Goal: Task Accomplishment & Management: Complete application form

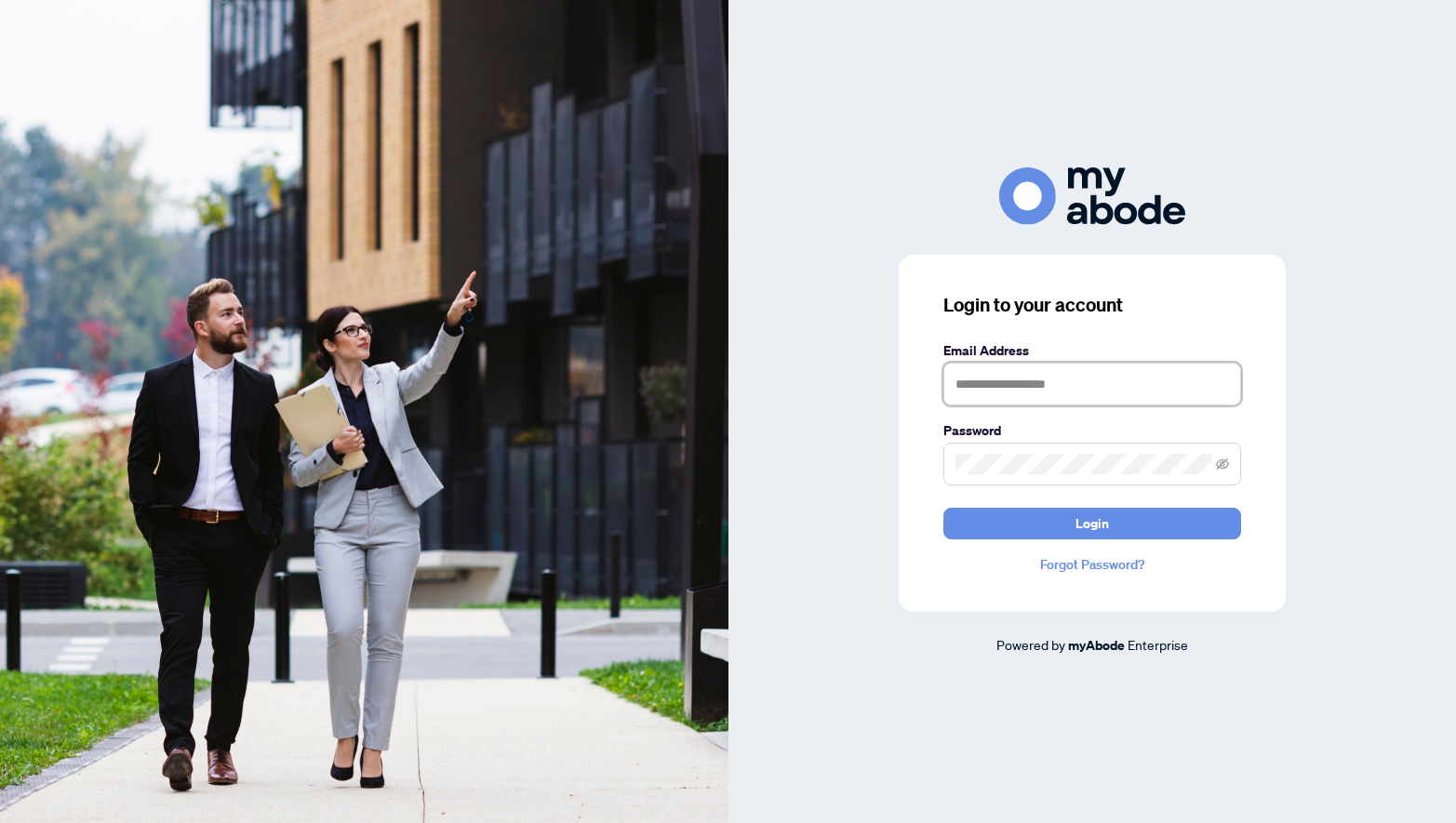
type input "**********"
click at [1091, 522] on button "Login" at bounding box center [1092, 523] width 298 height 32
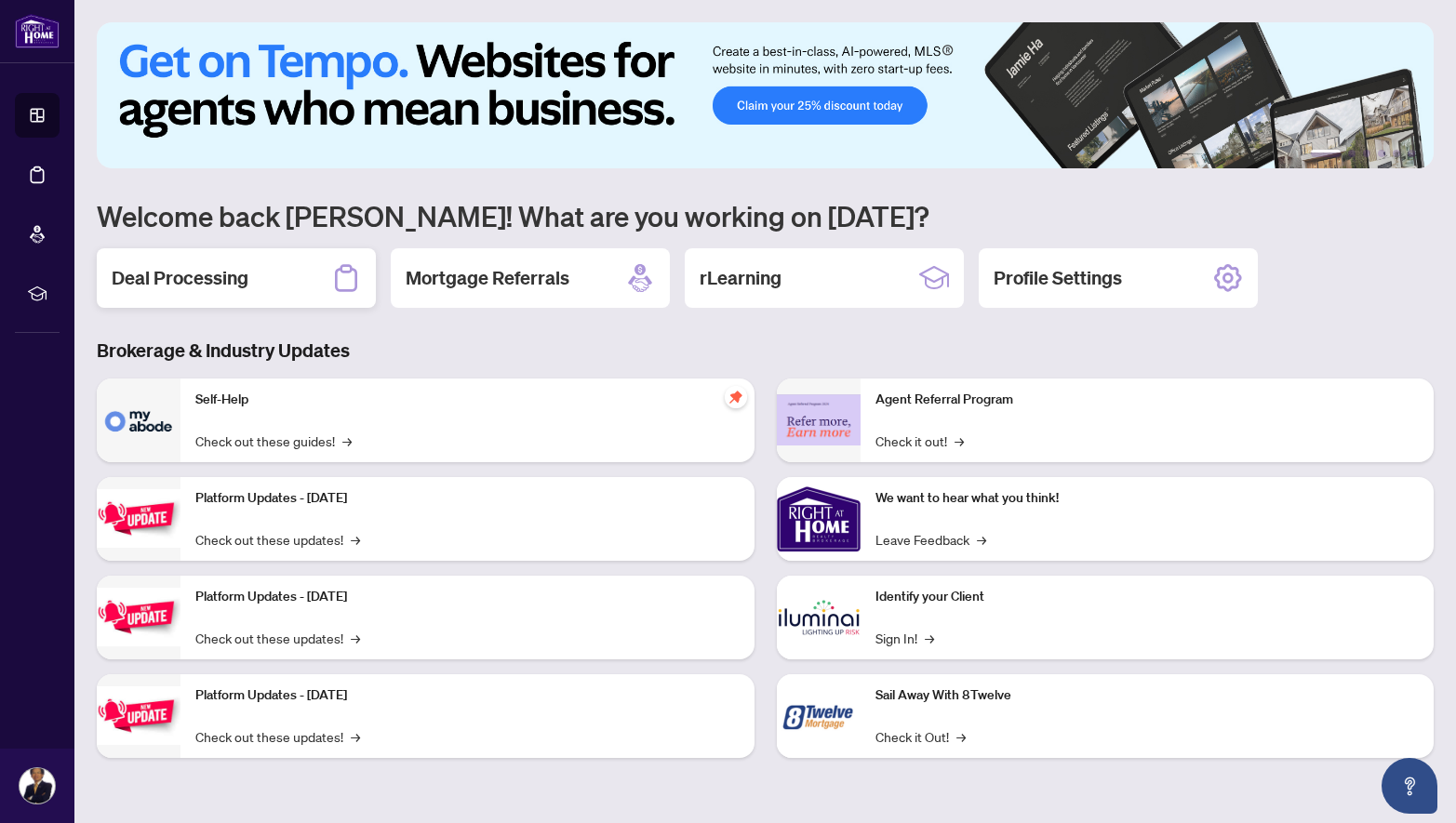
click at [205, 274] on h2 "Deal Processing" at bounding box center [179, 278] width 137 height 26
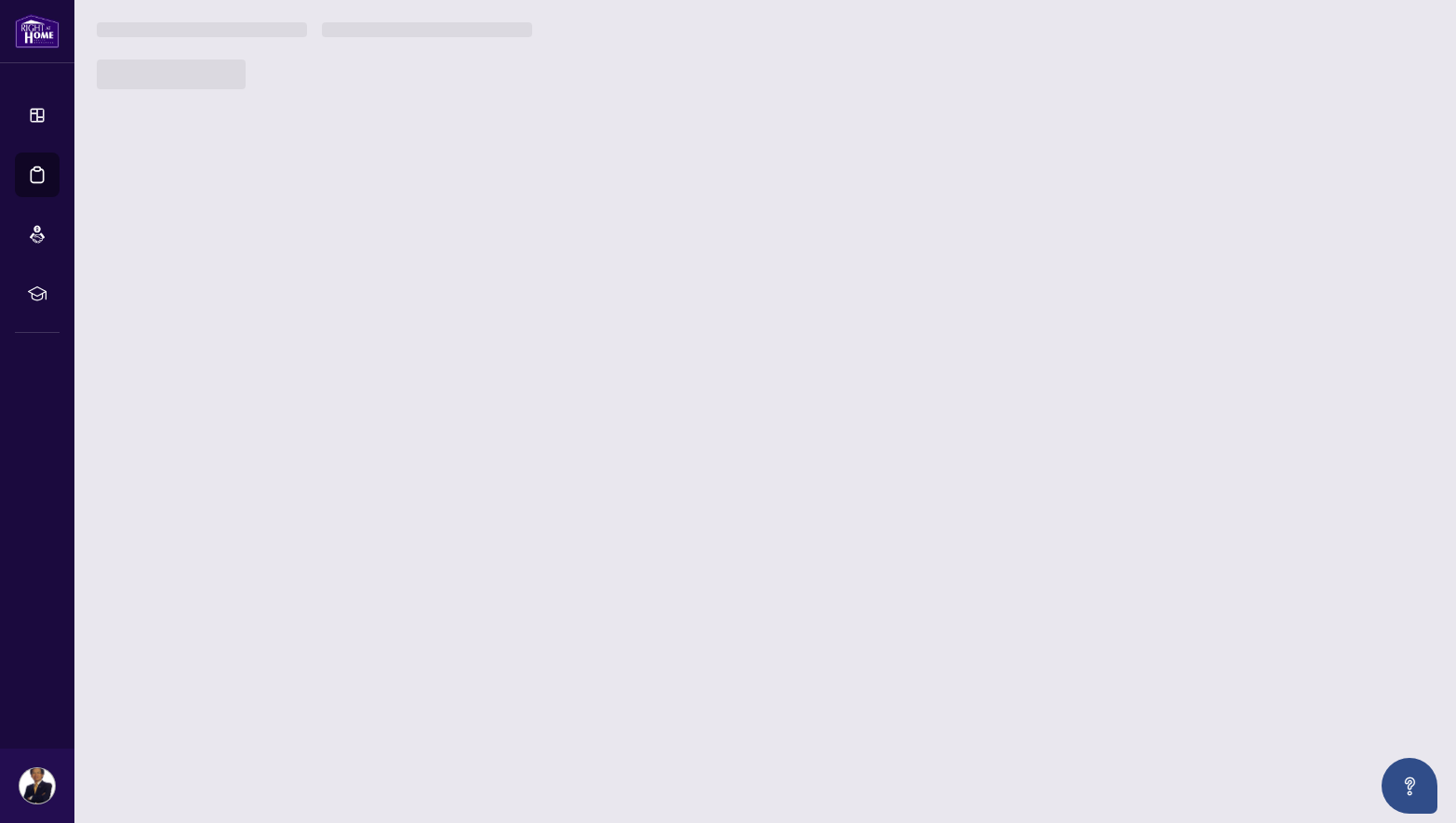
click at [205, 274] on main "1 2 3 4 5 6 Welcome back [PERSON_NAME]! What are you working on [DATE]? Deal Pr…" at bounding box center [764, 411] width 1381 height 823
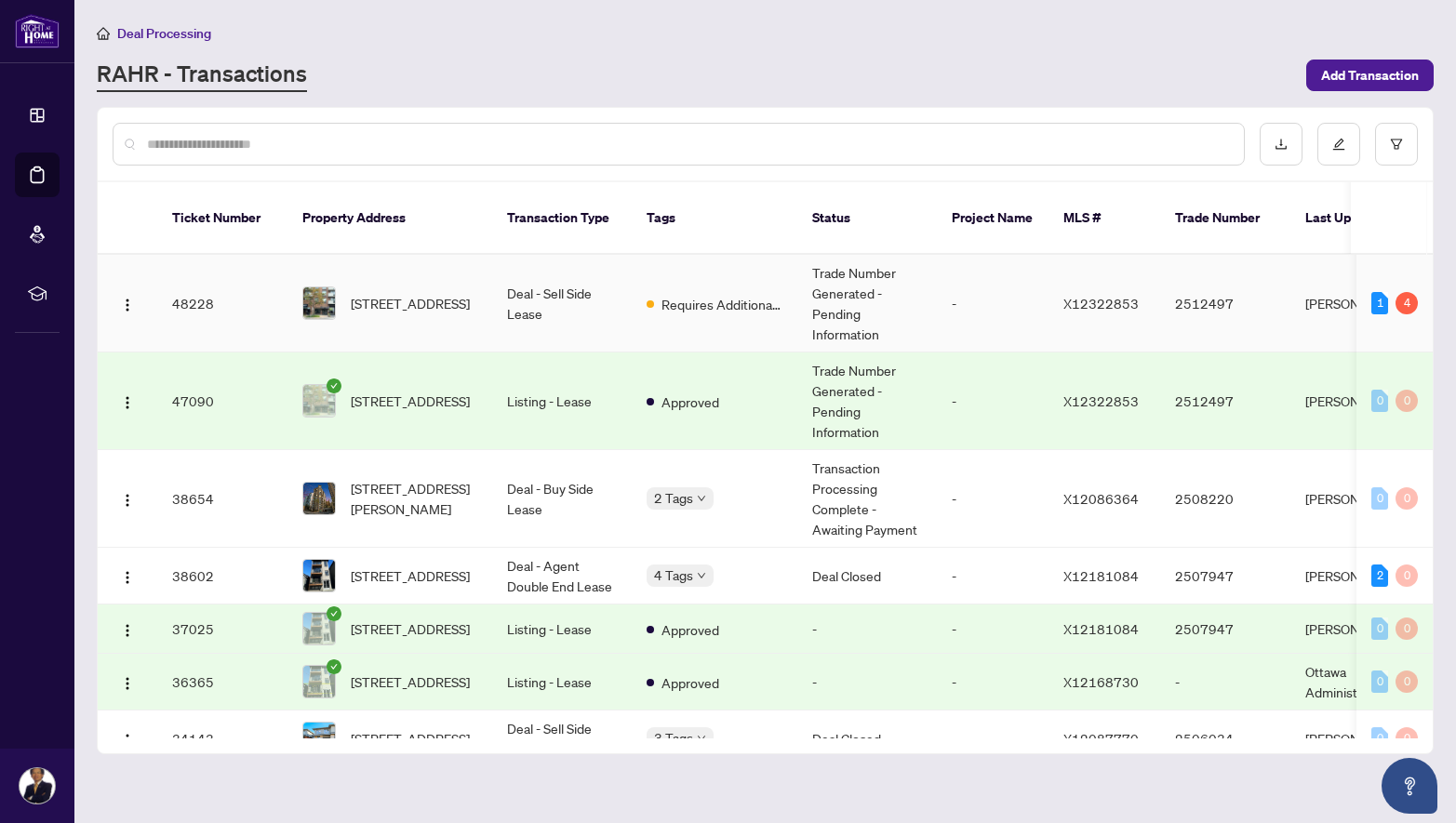
click at [326, 288] on img at bounding box center [319, 304] width 32 height 32
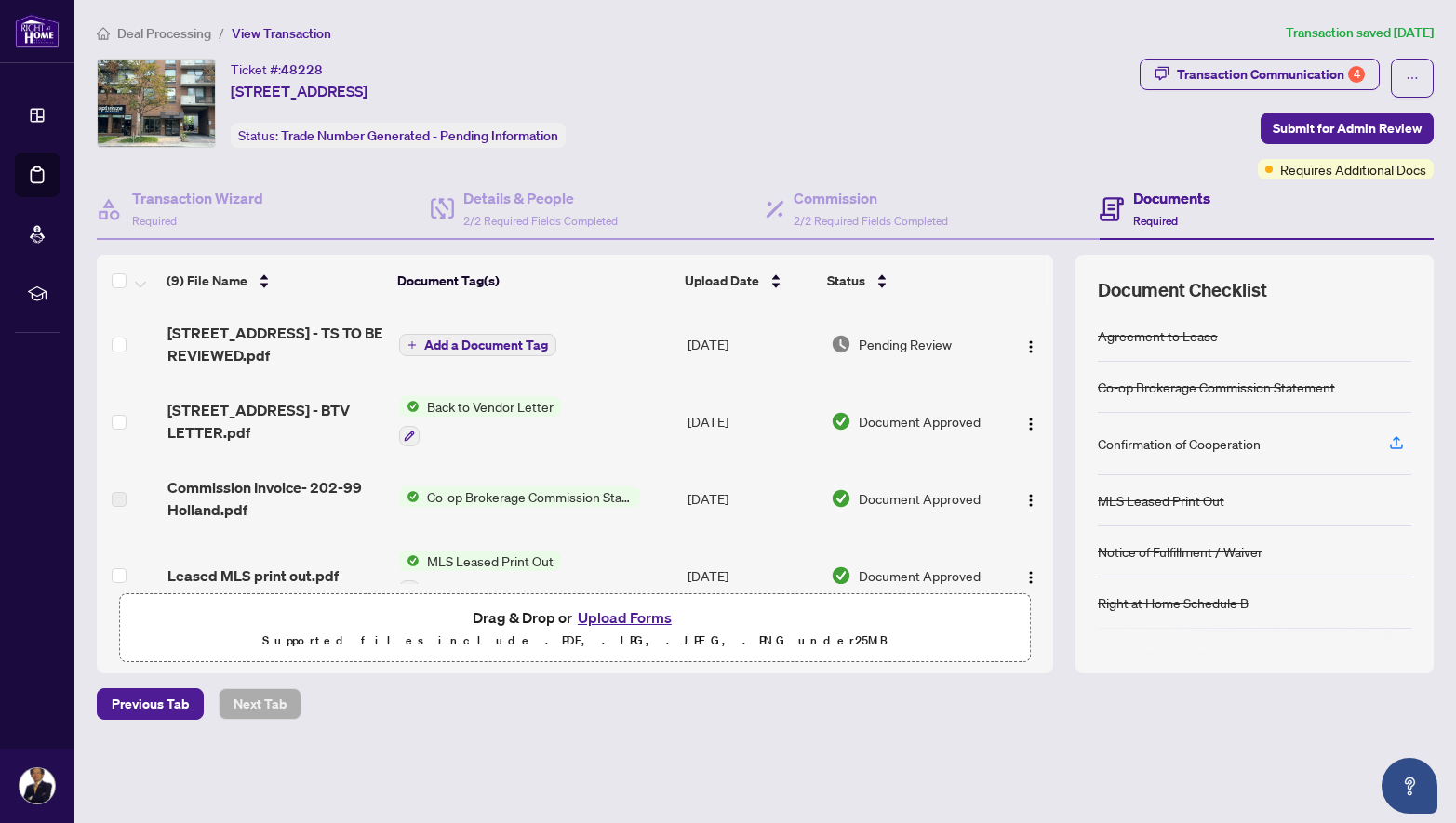
click at [603, 618] on button "Upload Forms" at bounding box center [624, 617] width 105 height 25
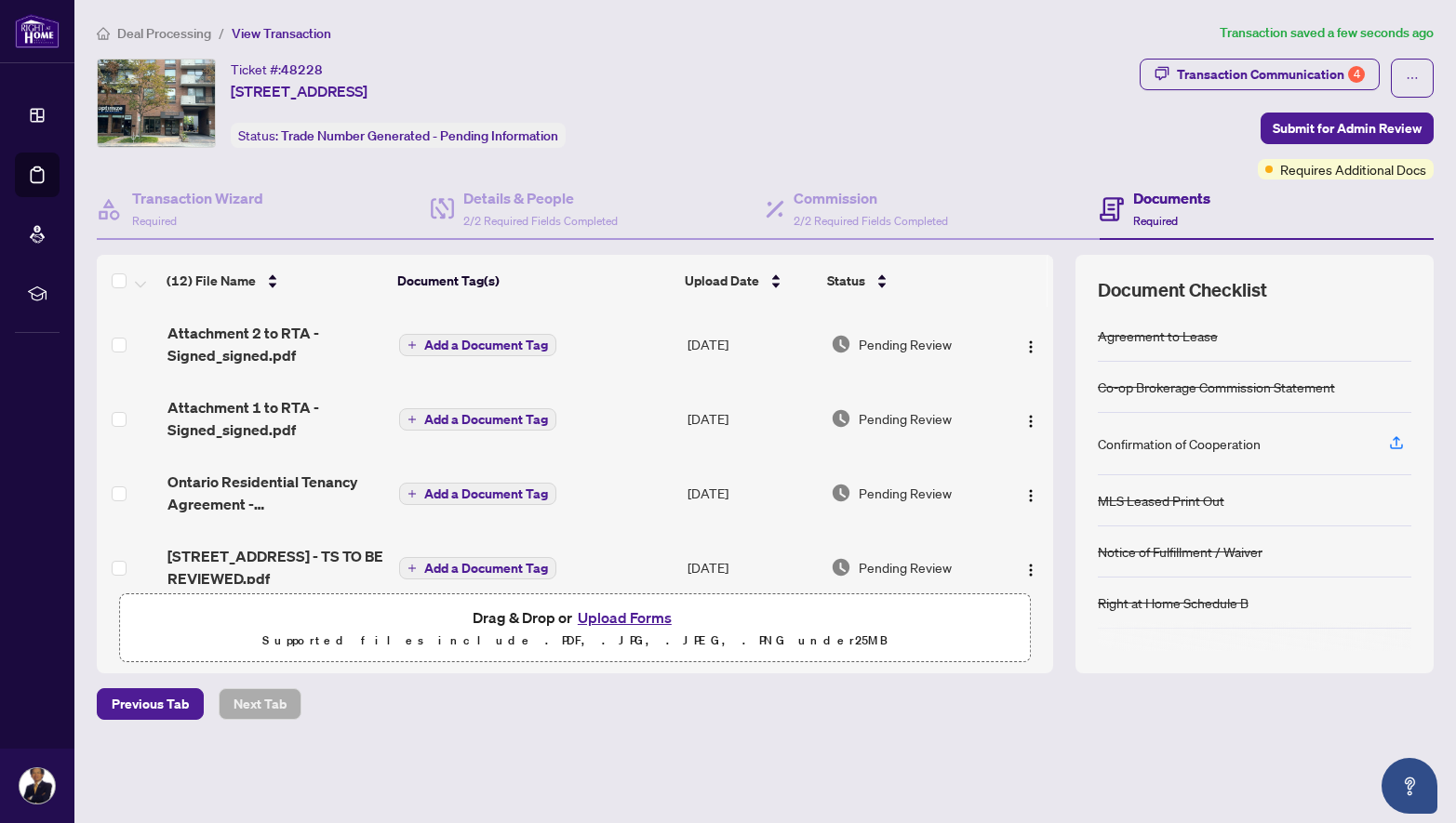
click at [471, 339] on span "Add a Document Tag" at bounding box center [485, 344] width 123 height 13
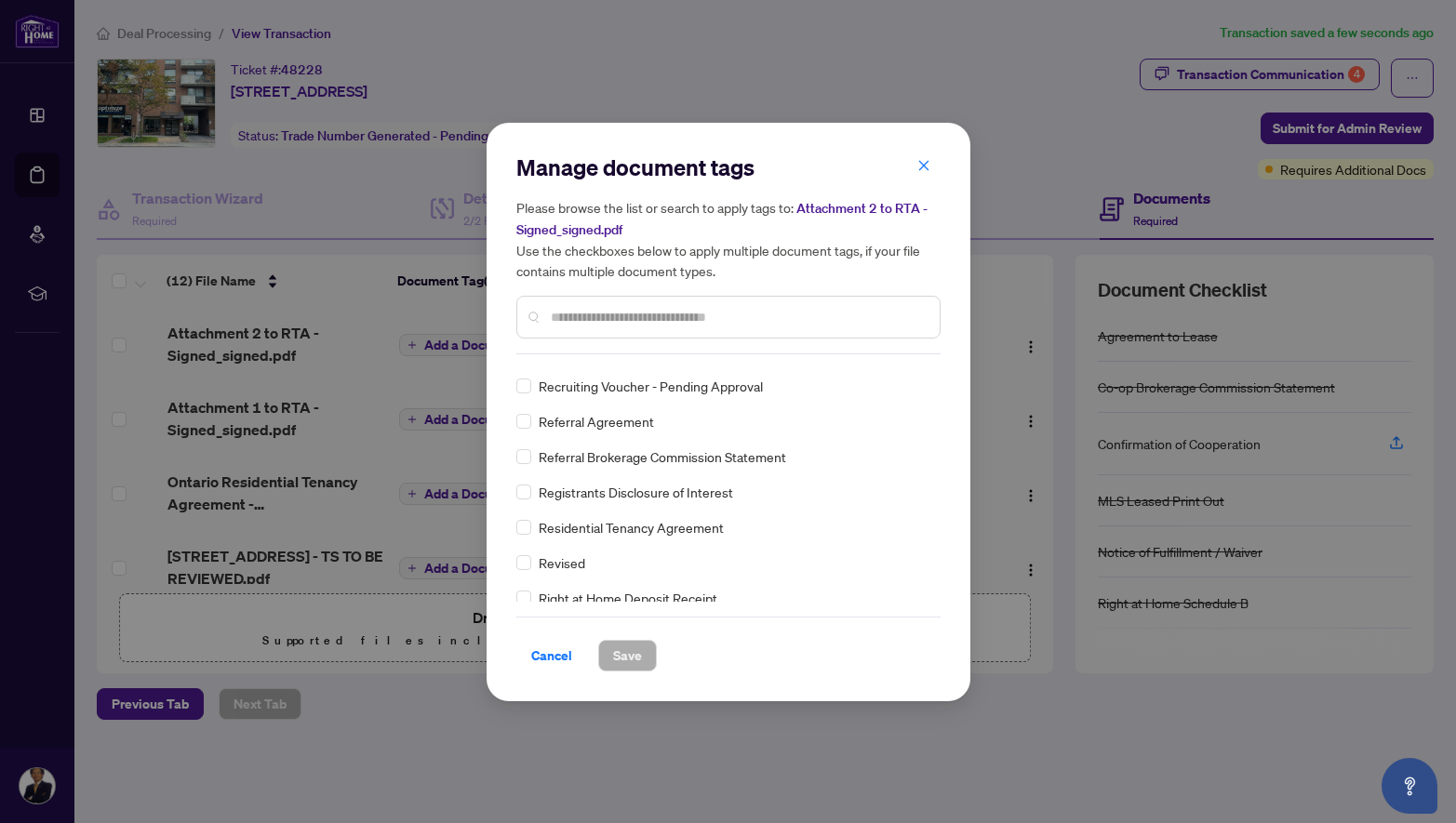
scroll to position [3643, 0]
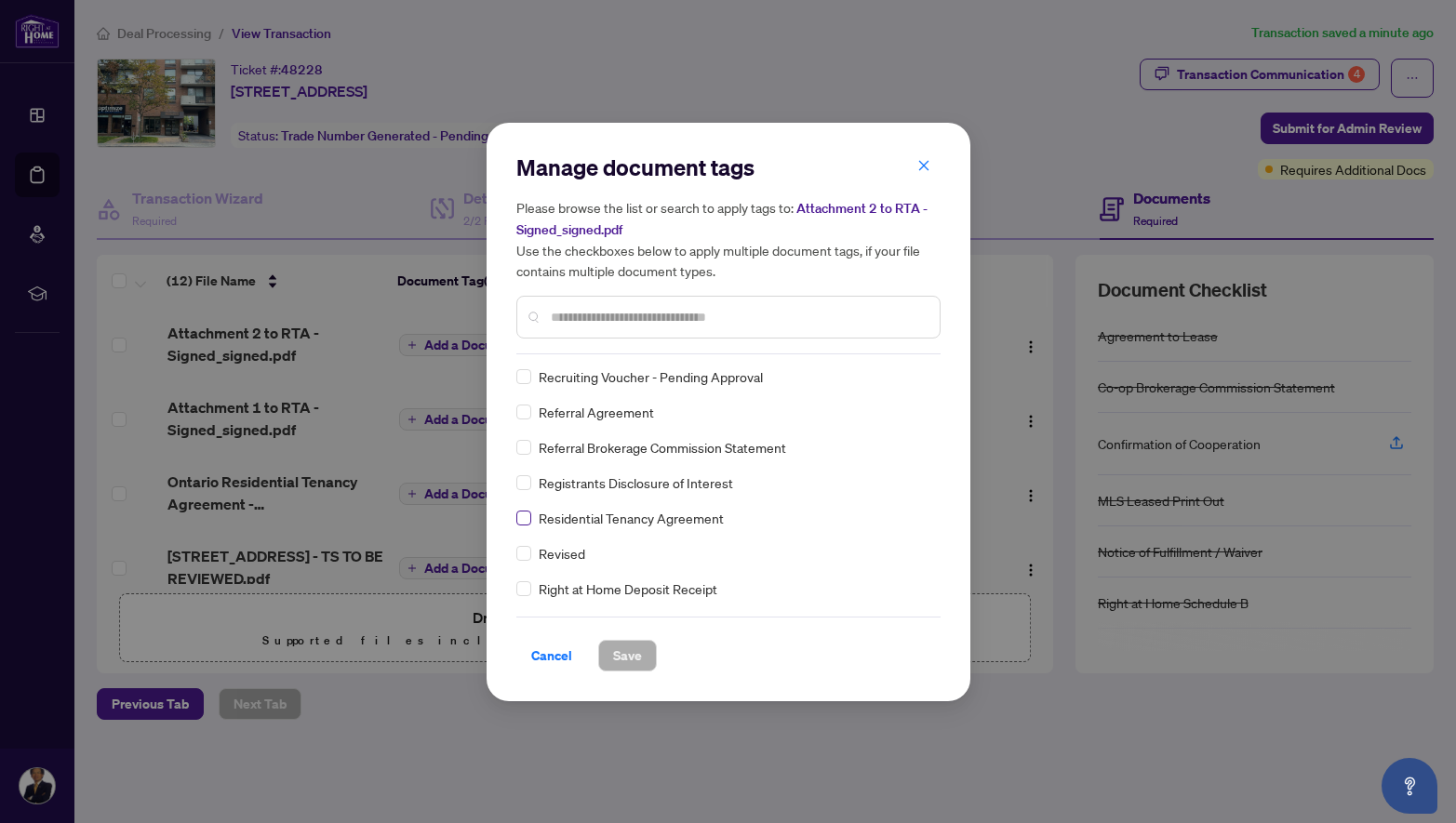
click at [528, 518] on span at bounding box center [523, 517] width 15 height 15
click at [628, 652] on span "Save" at bounding box center [627, 655] width 29 height 30
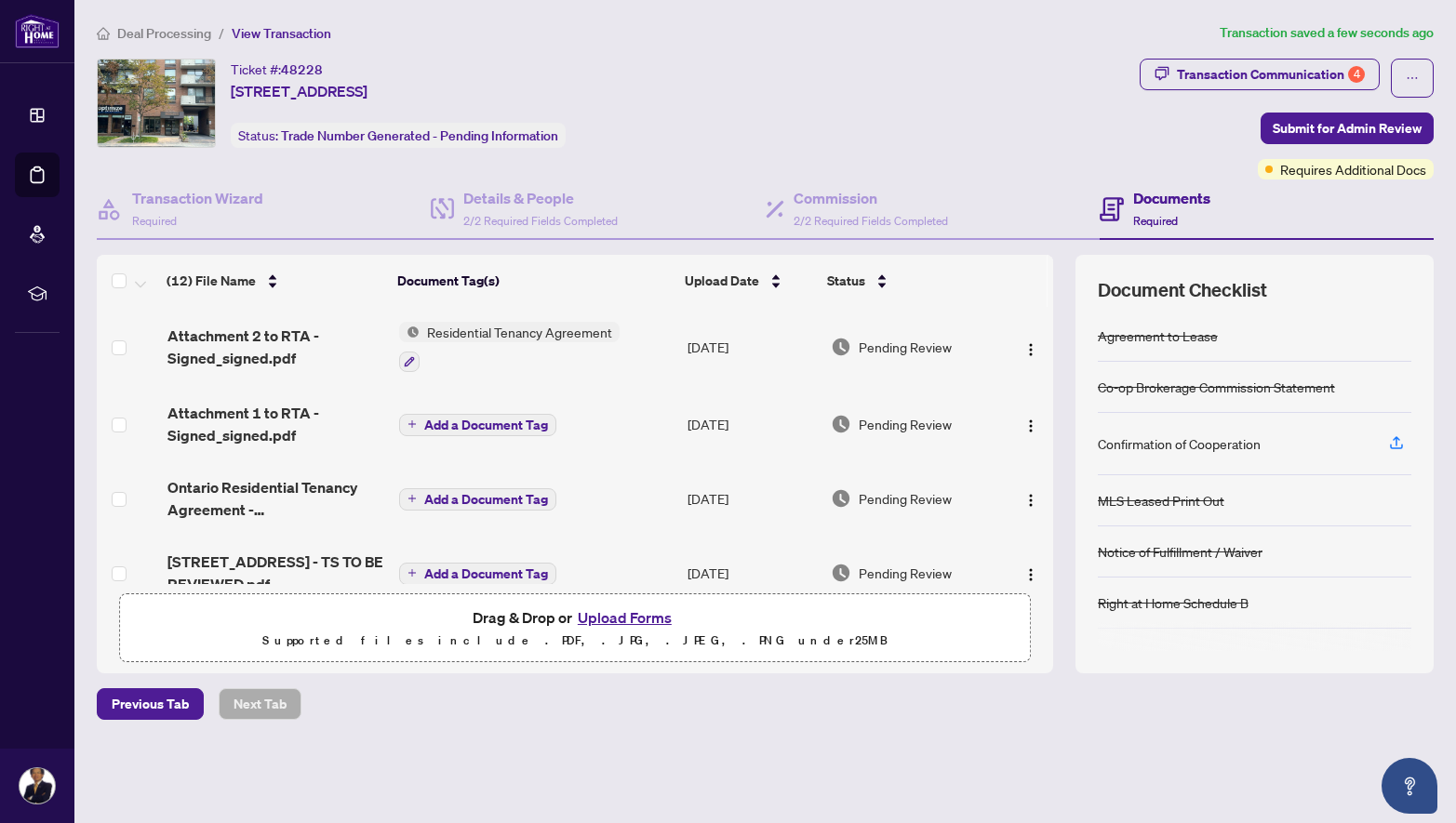
click at [484, 424] on span "Add a Document Tag" at bounding box center [485, 425] width 123 height 13
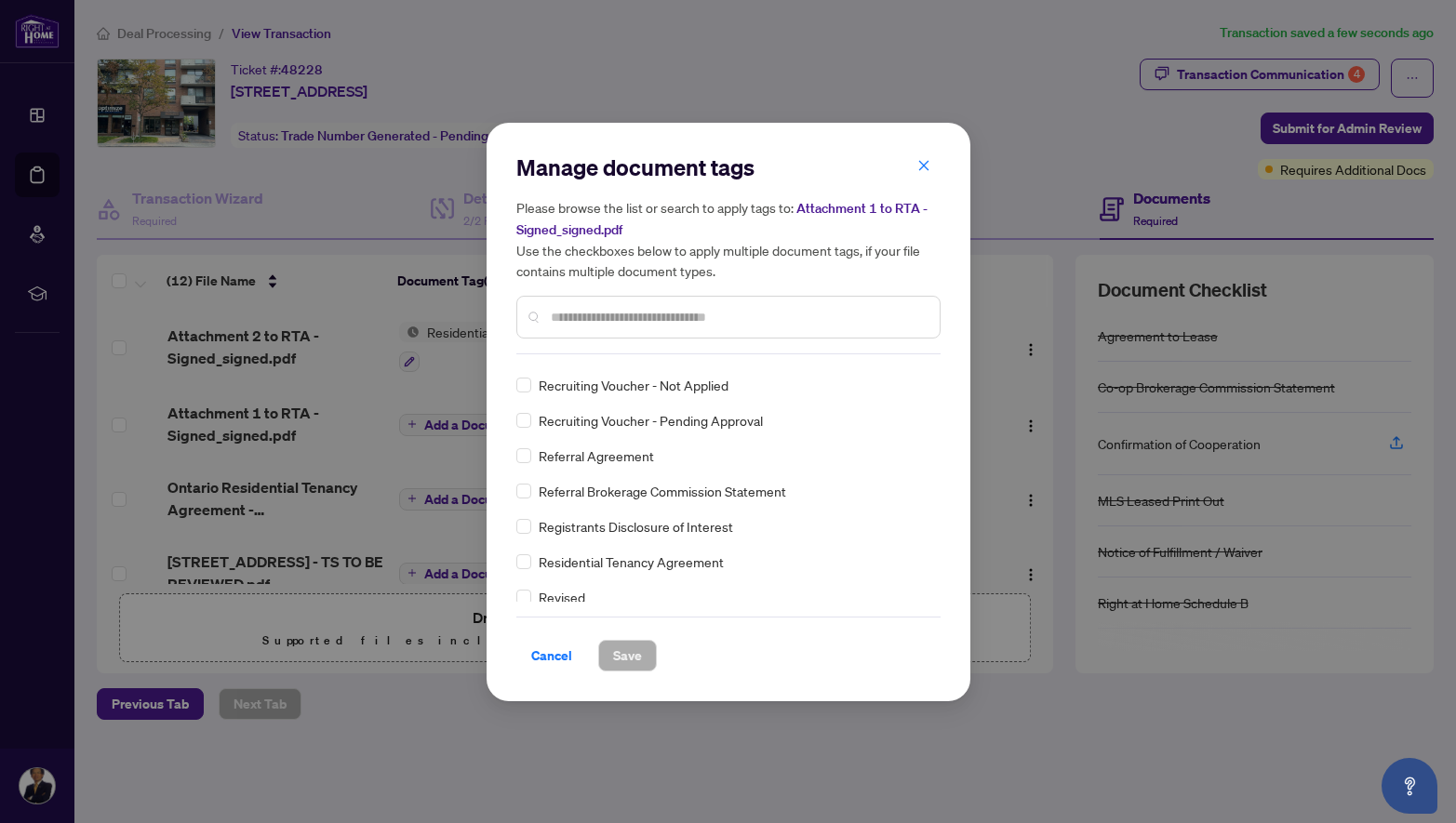
scroll to position [3604, 0]
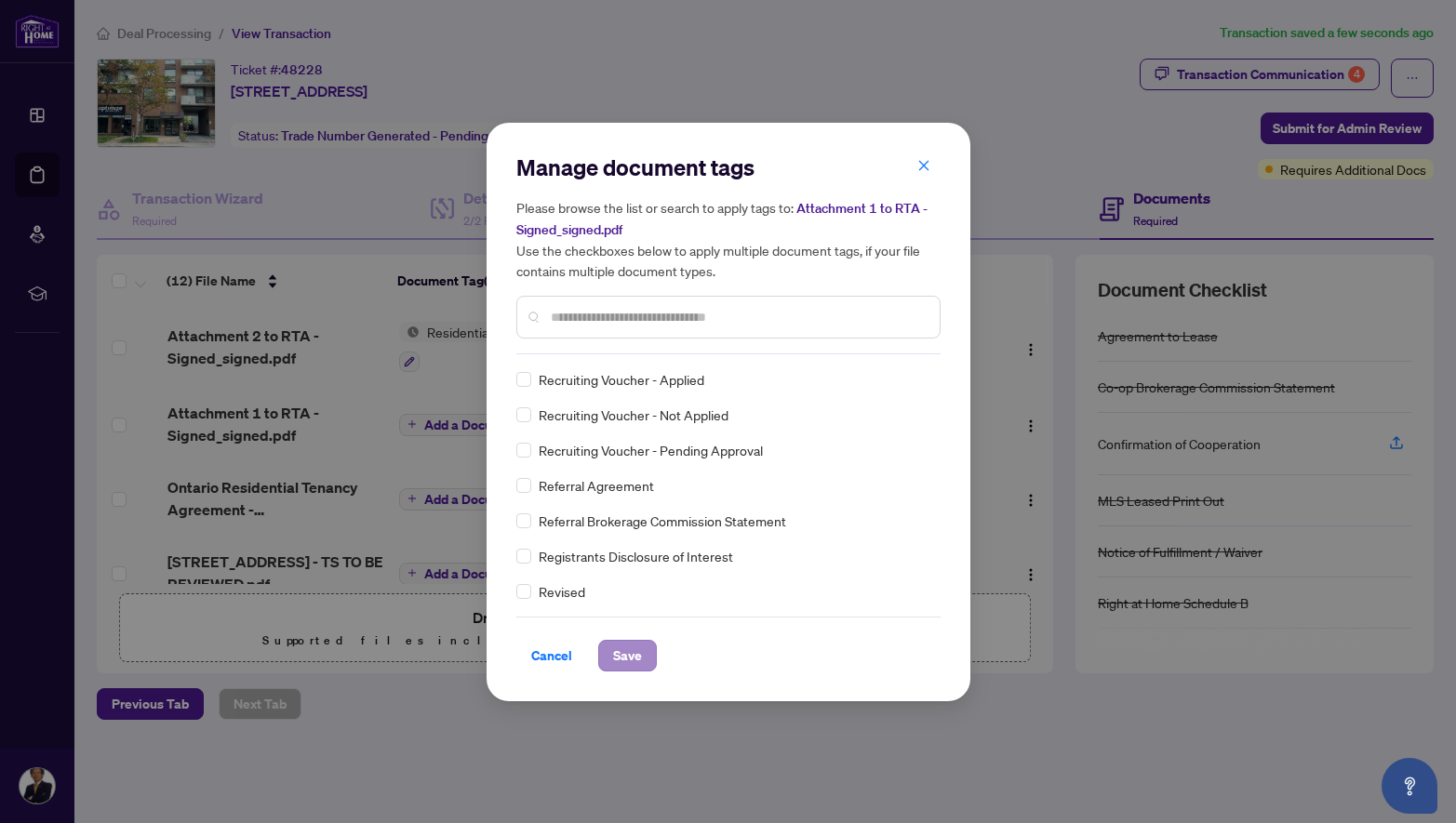
click at [638, 664] on span "Save" at bounding box center [627, 655] width 29 height 30
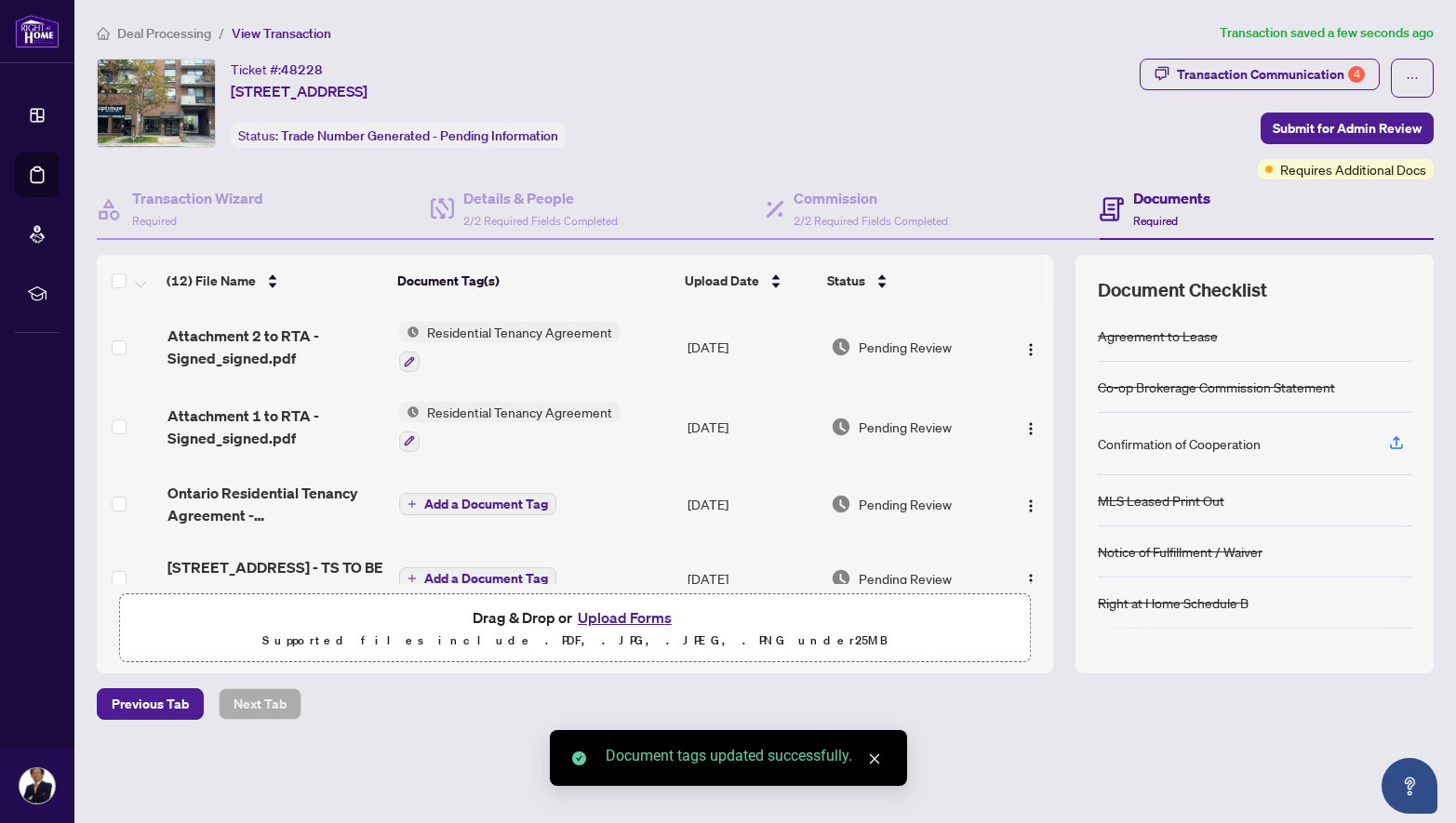
click at [464, 501] on span "Add a Document Tag" at bounding box center [485, 504] width 123 height 13
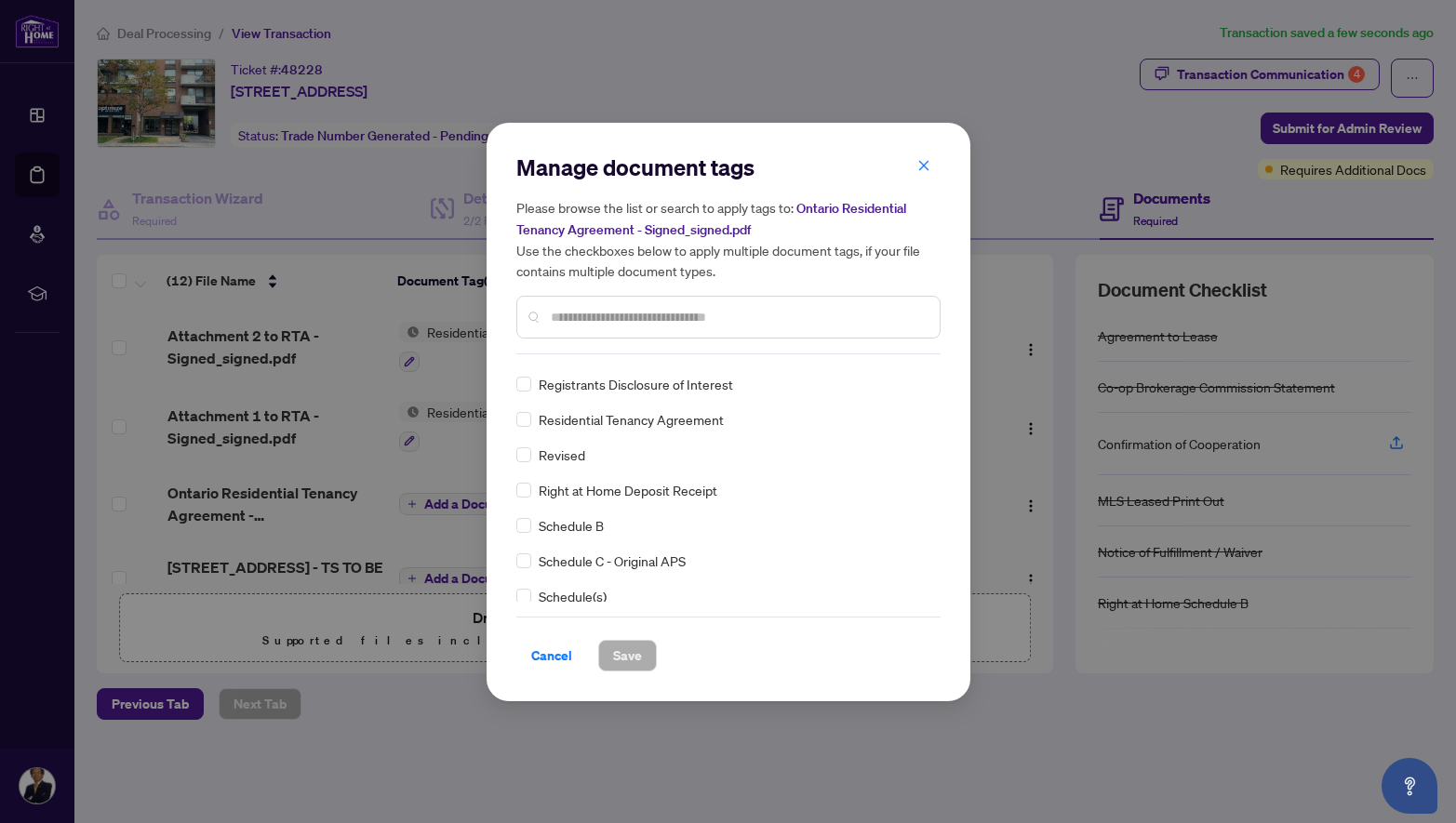
scroll to position [3744, 0]
click at [630, 658] on span "Save" at bounding box center [627, 655] width 29 height 30
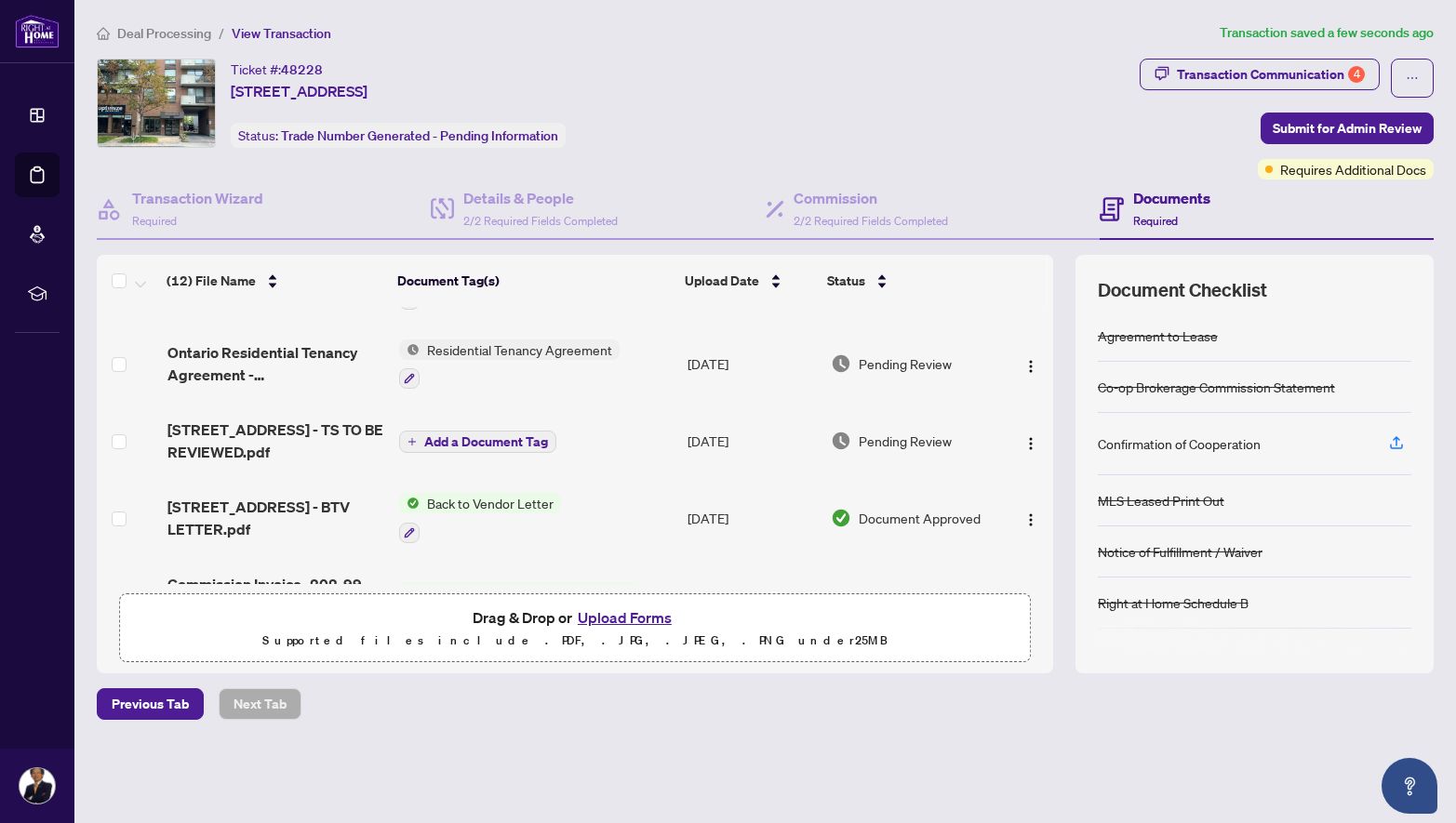
scroll to position [147, 0]
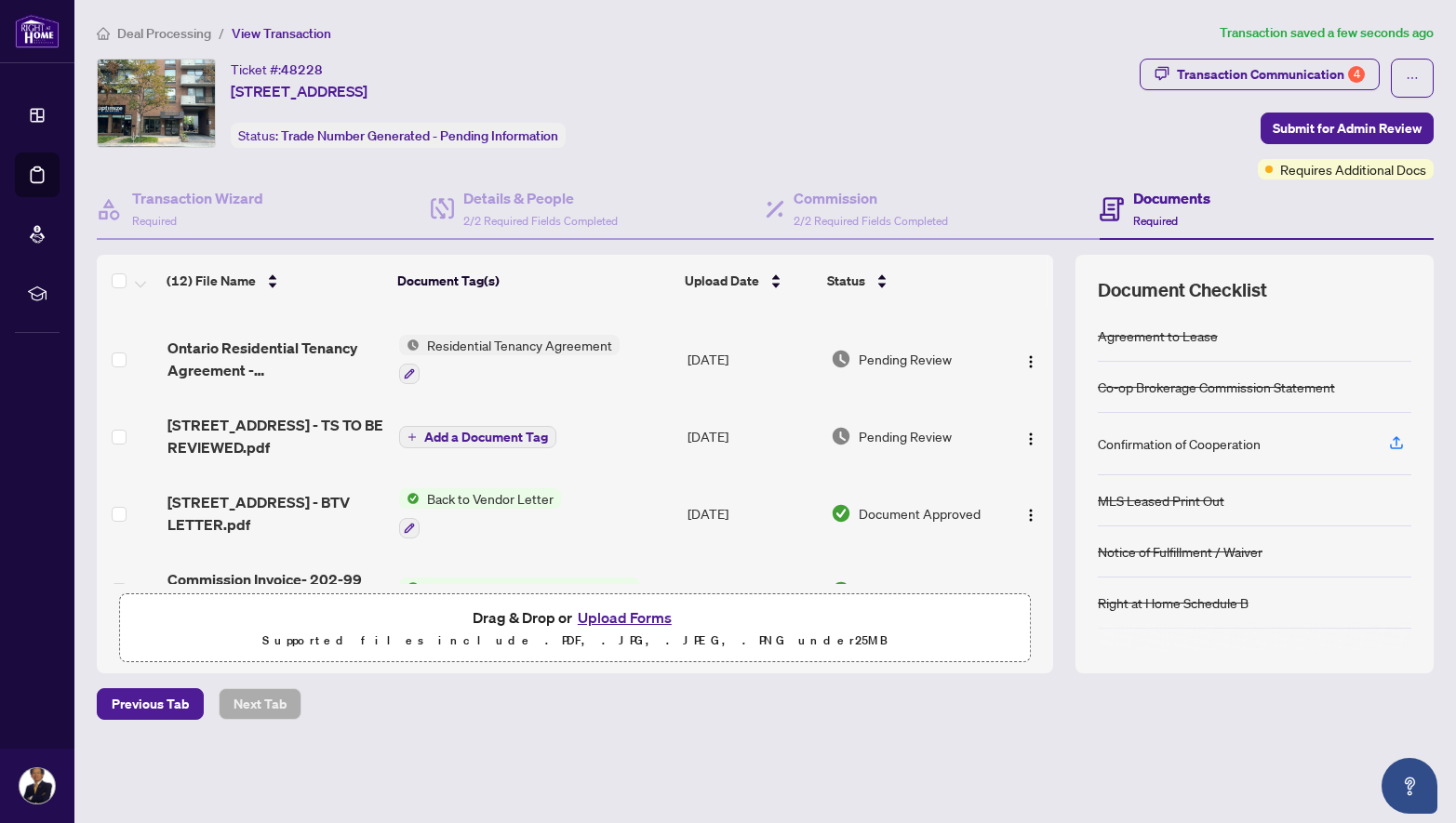
click at [503, 436] on span "Add a Document Tag" at bounding box center [485, 437] width 123 height 13
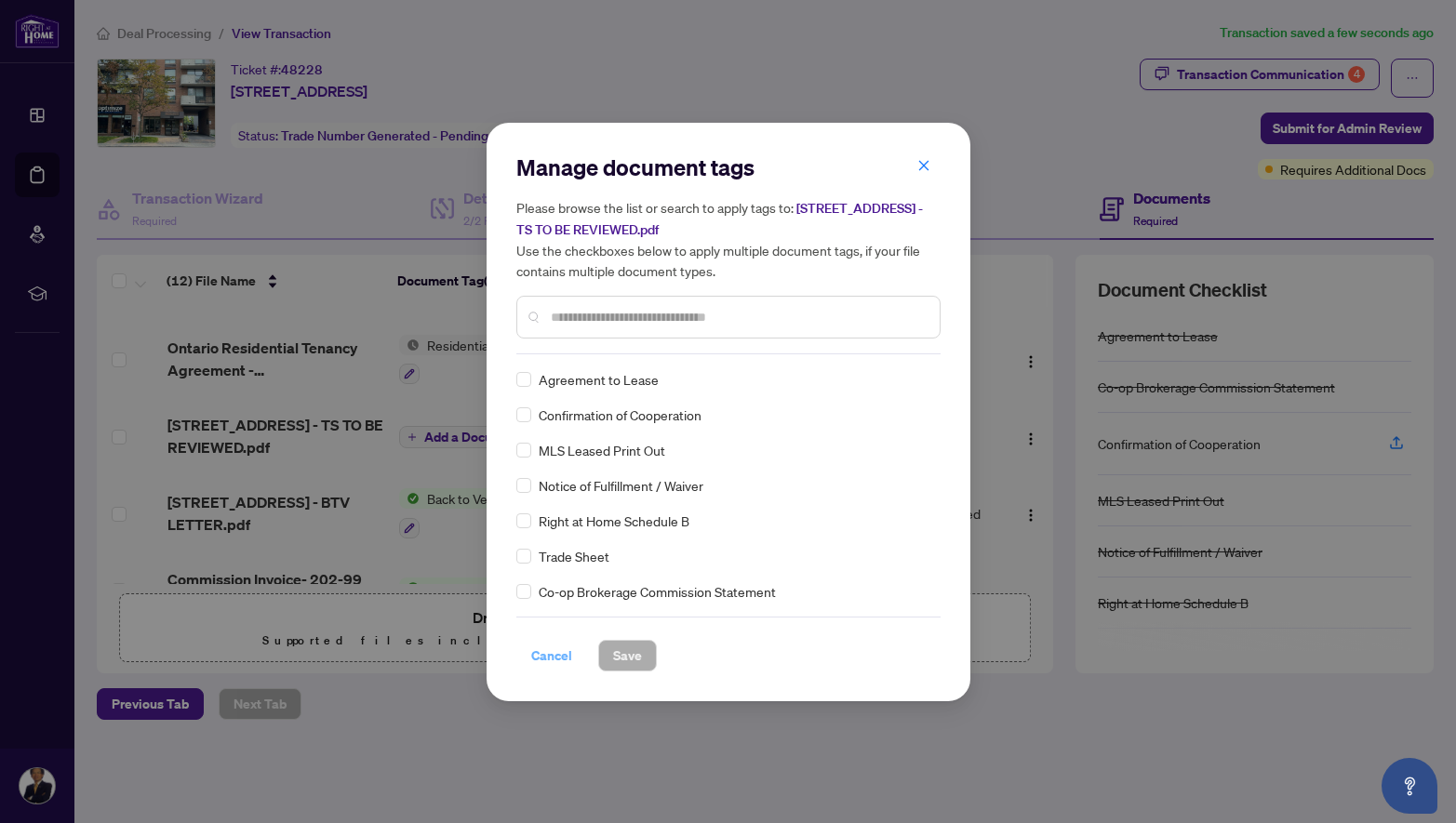
click at [543, 649] on span "Cancel" at bounding box center [552, 655] width 41 height 30
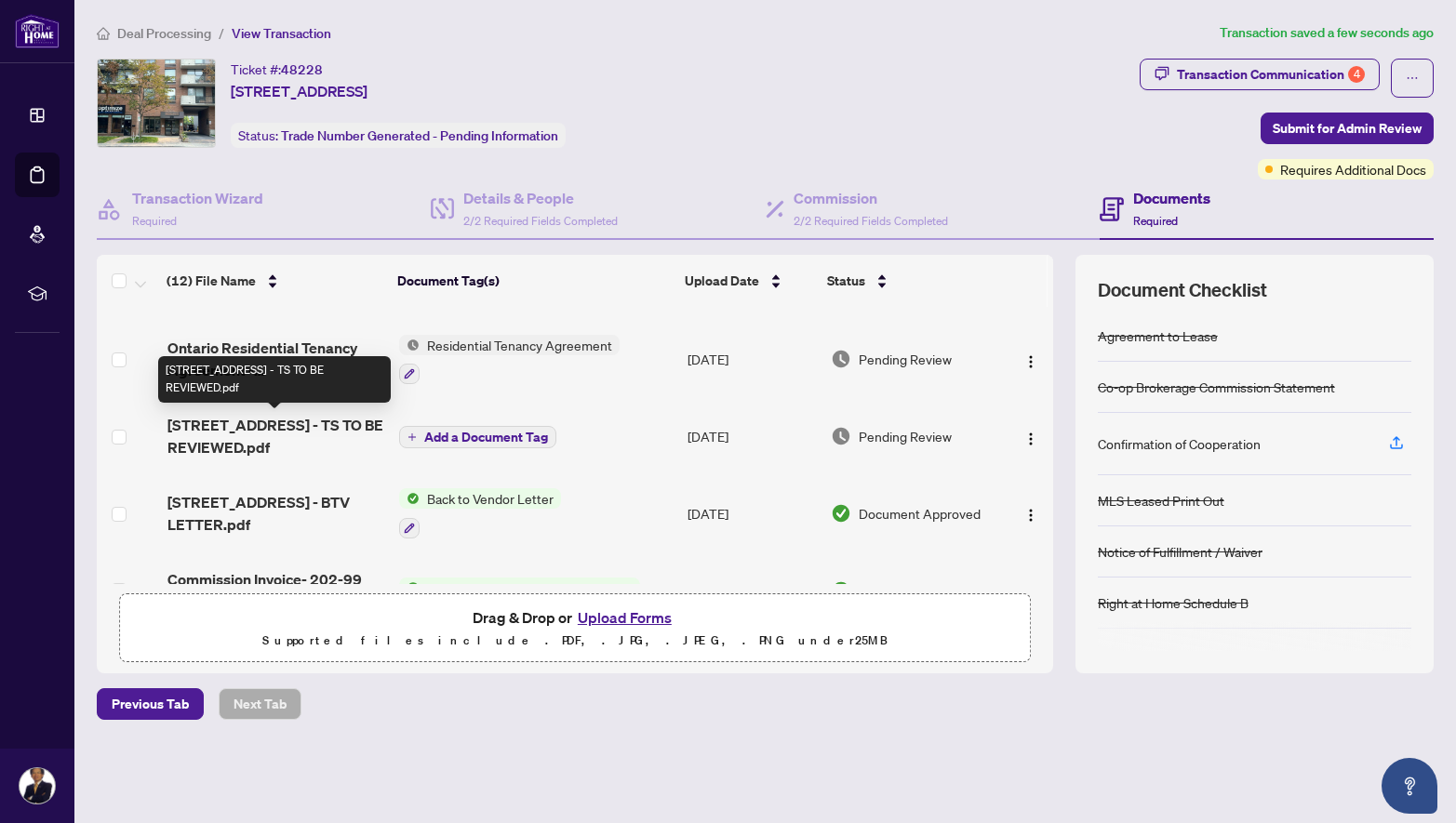
click at [256, 428] on span "202-99 HOLLAND Ave - TS TO BE REVIEWED.pdf" at bounding box center [276, 436] width 217 height 44
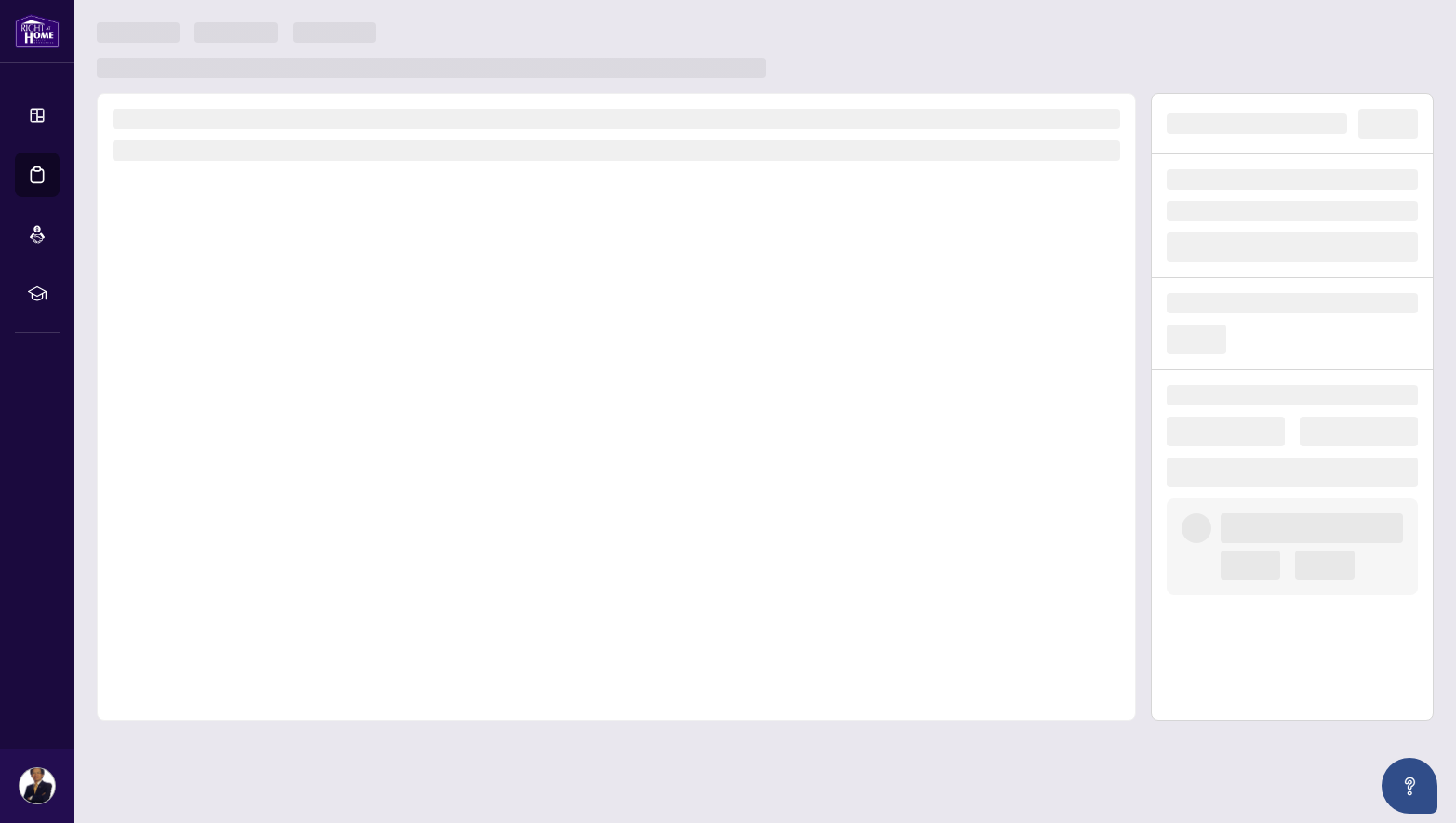
click at [256, 428] on div at bounding box center [616, 406] width 1039 height 628
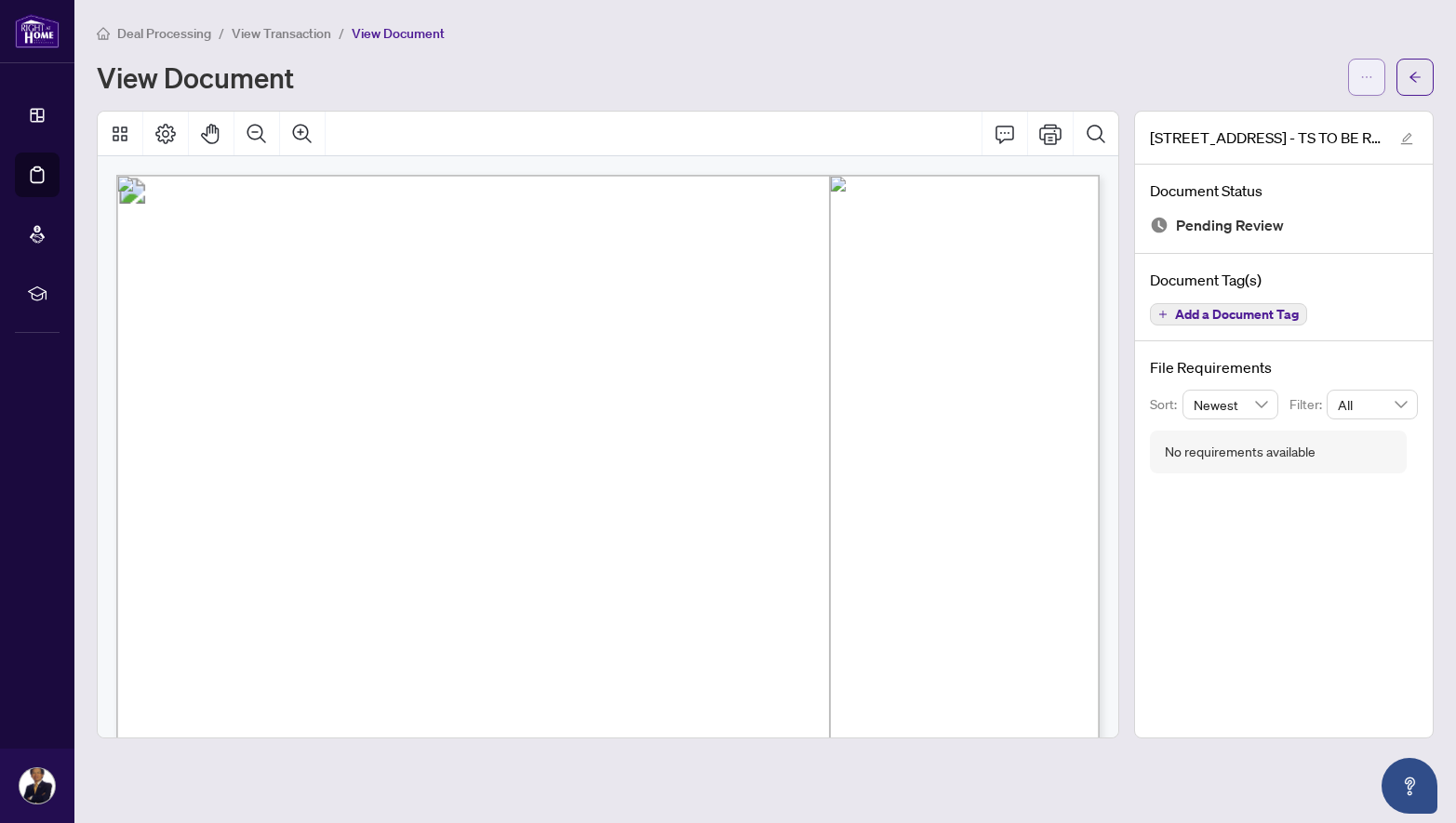
click at [1362, 71] on icon "ellipsis" at bounding box center [1365, 77] width 13 height 13
click at [1262, 112] on span "Download" at bounding box center [1298, 117] width 141 height 21
click at [1165, 41] on div "Deal Processing / View Transaction / View Document" at bounding box center [765, 34] width 1337 height 22
click at [1363, 76] on icon "ellipsis" at bounding box center [1365, 77] width 13 height 13
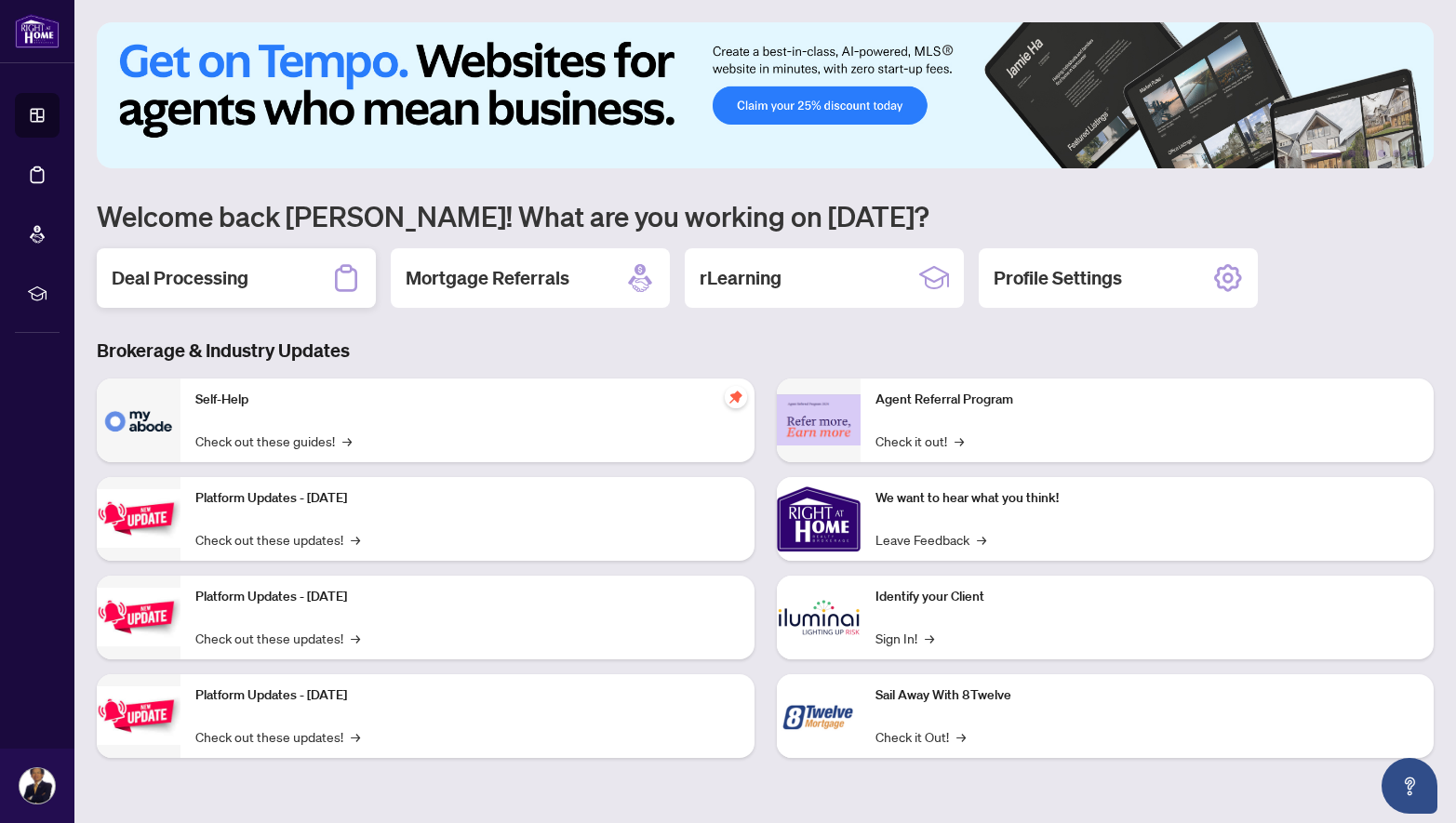
click at [205, 279] on h2 "Deal Processing" at bounding box center [179, 278] width 137 height 26
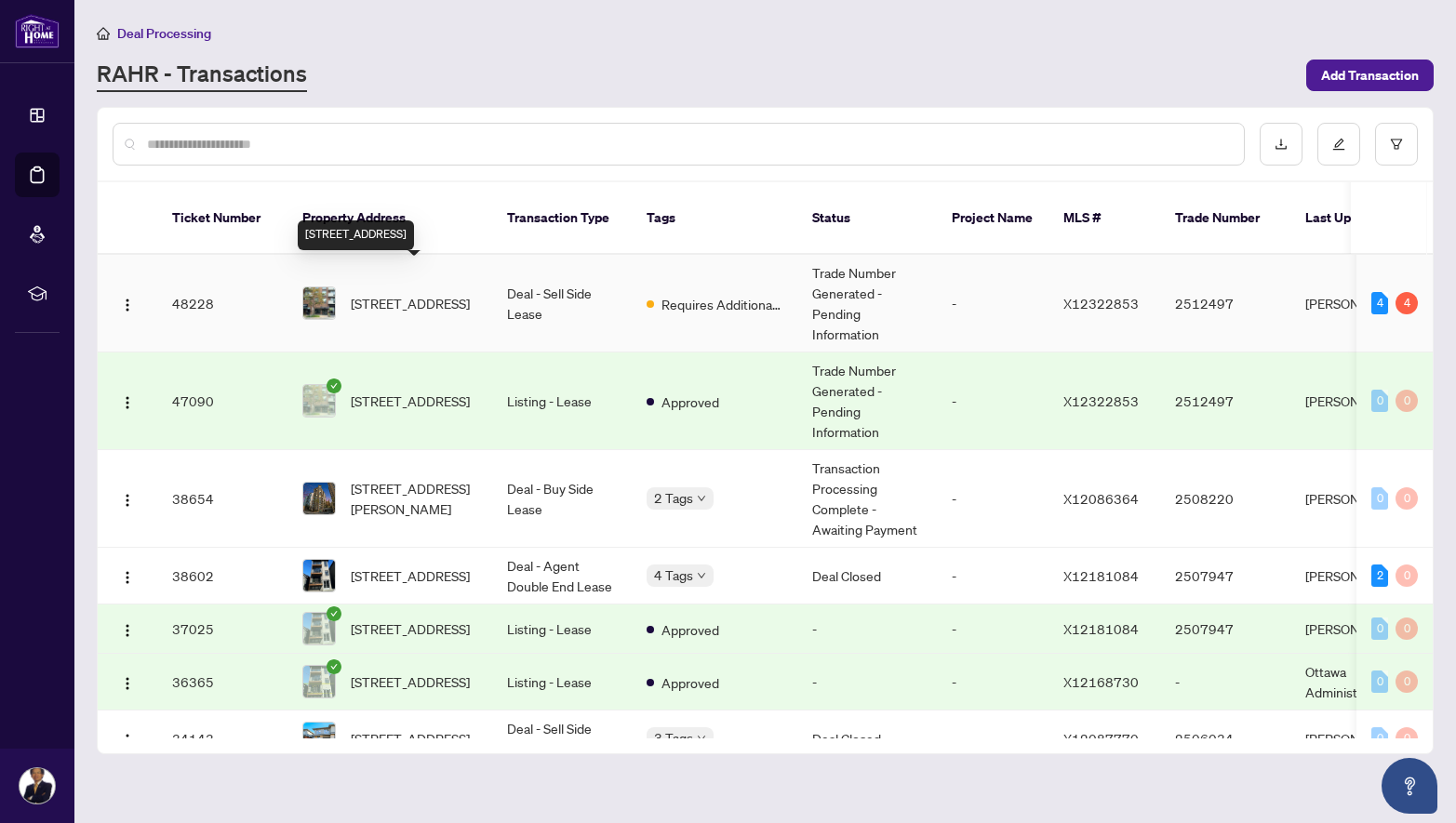
click at [376, 293] on span "202-99 HOLLAND Ave, Ottawa, Ontario K1Y 0Y1, Canada" at bounding box center [410, 303] width 119 height 21
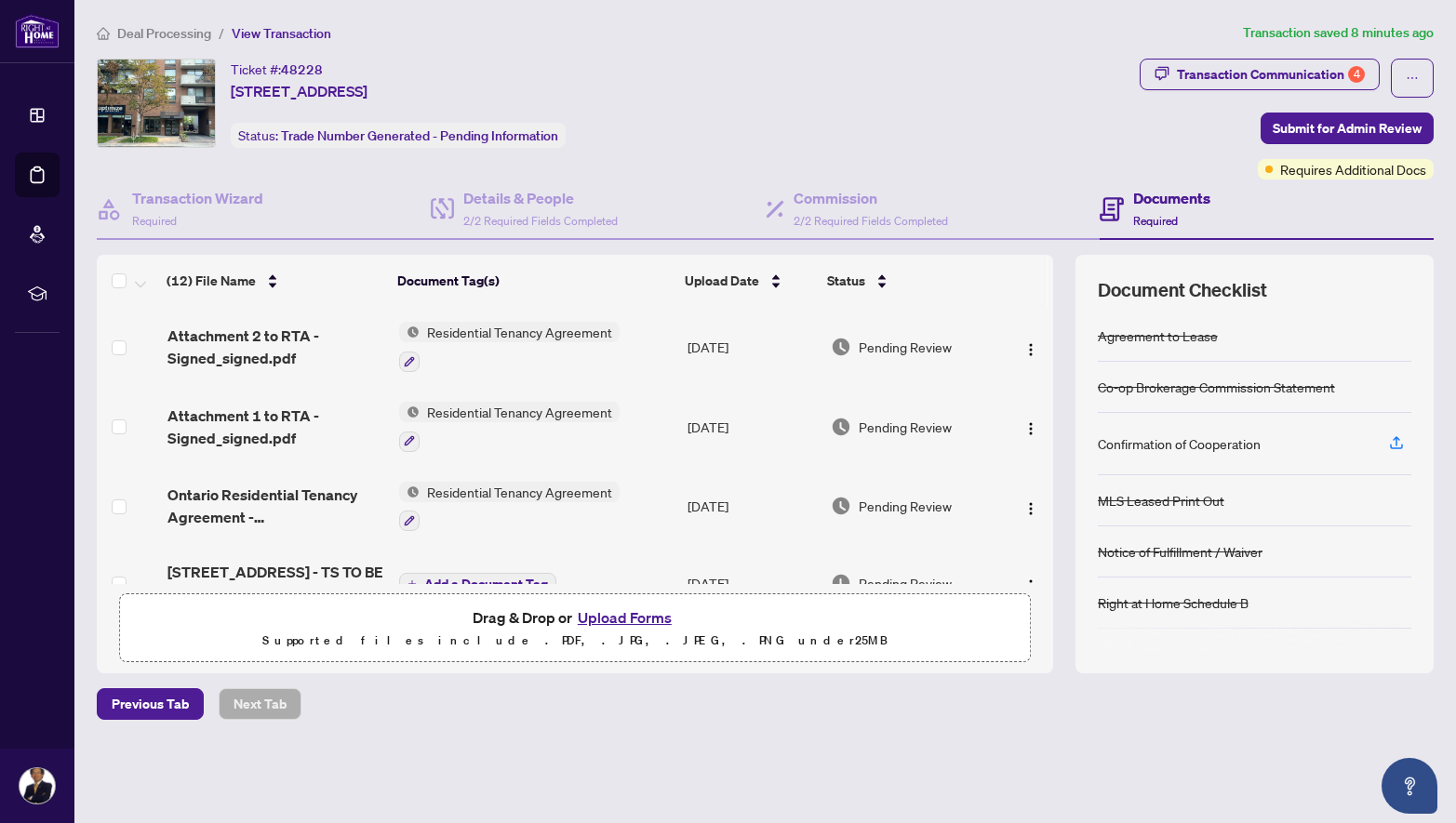
click at [608, 621] on button "Upload Forms" at bounding box center [624, 617] width 105 height 25
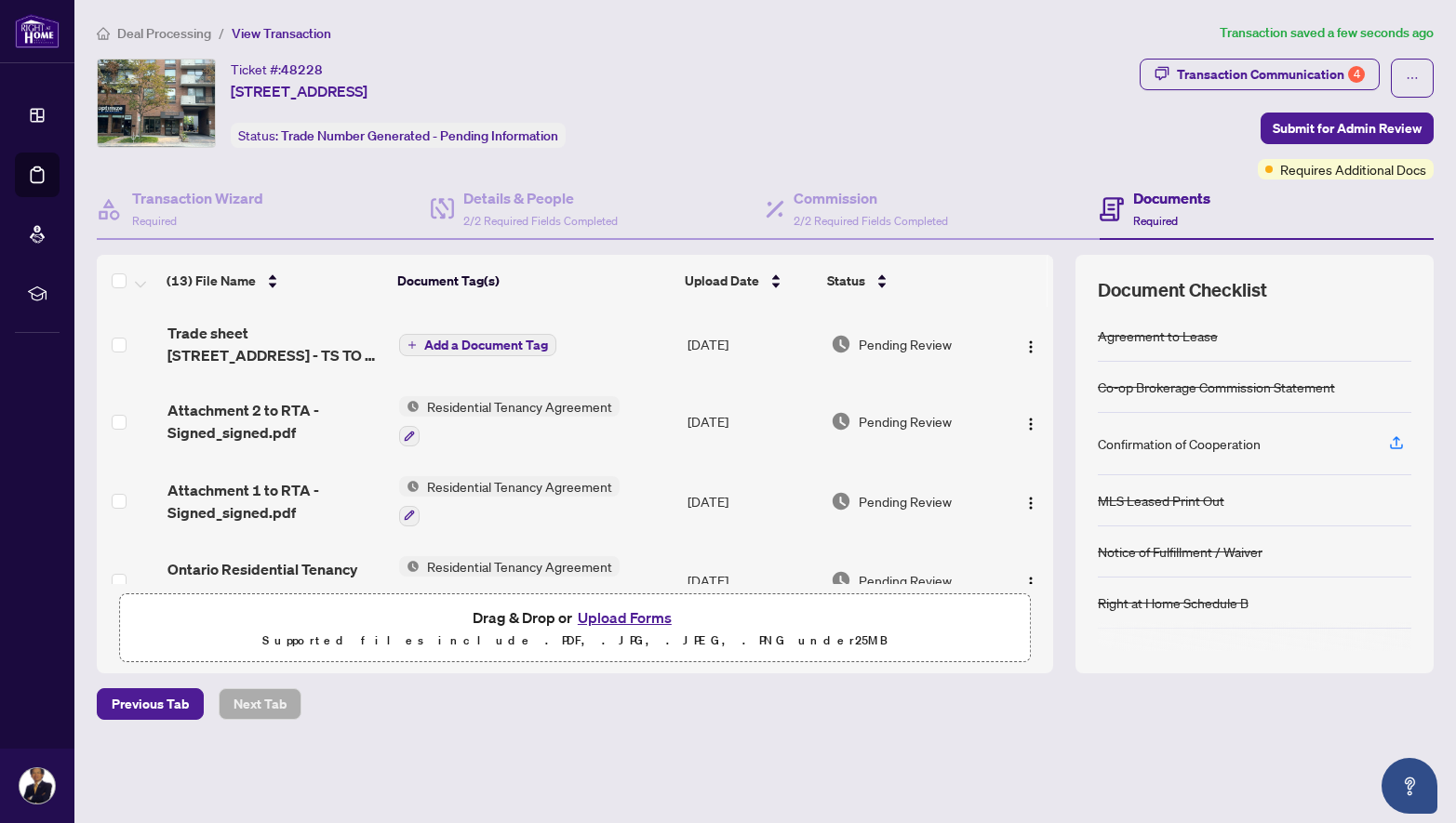
click at [467, 346] on span "Add a Document Tag" at bounding box center [485, 344] width 123 height 13
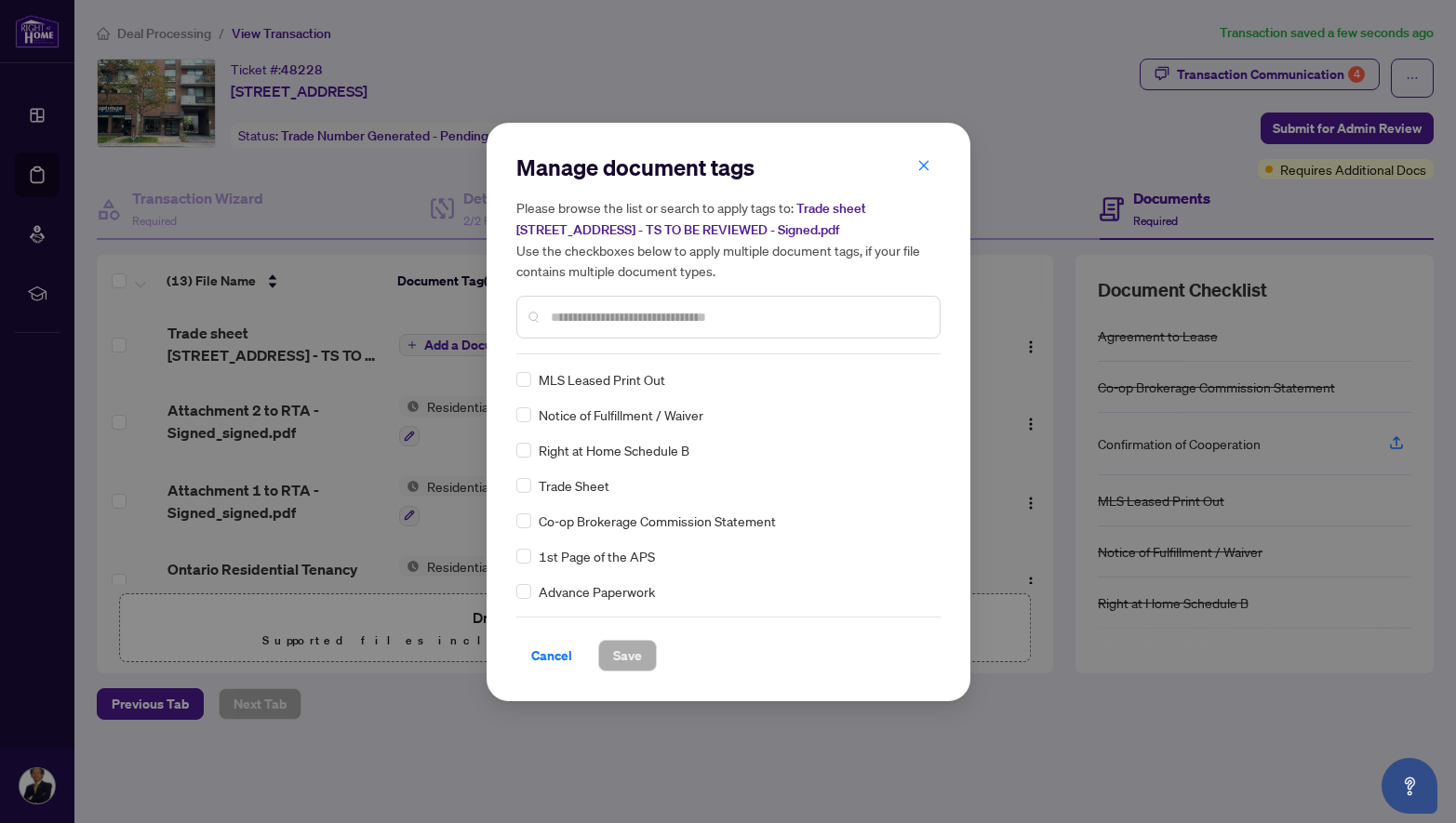
scroll to position [86, 0]
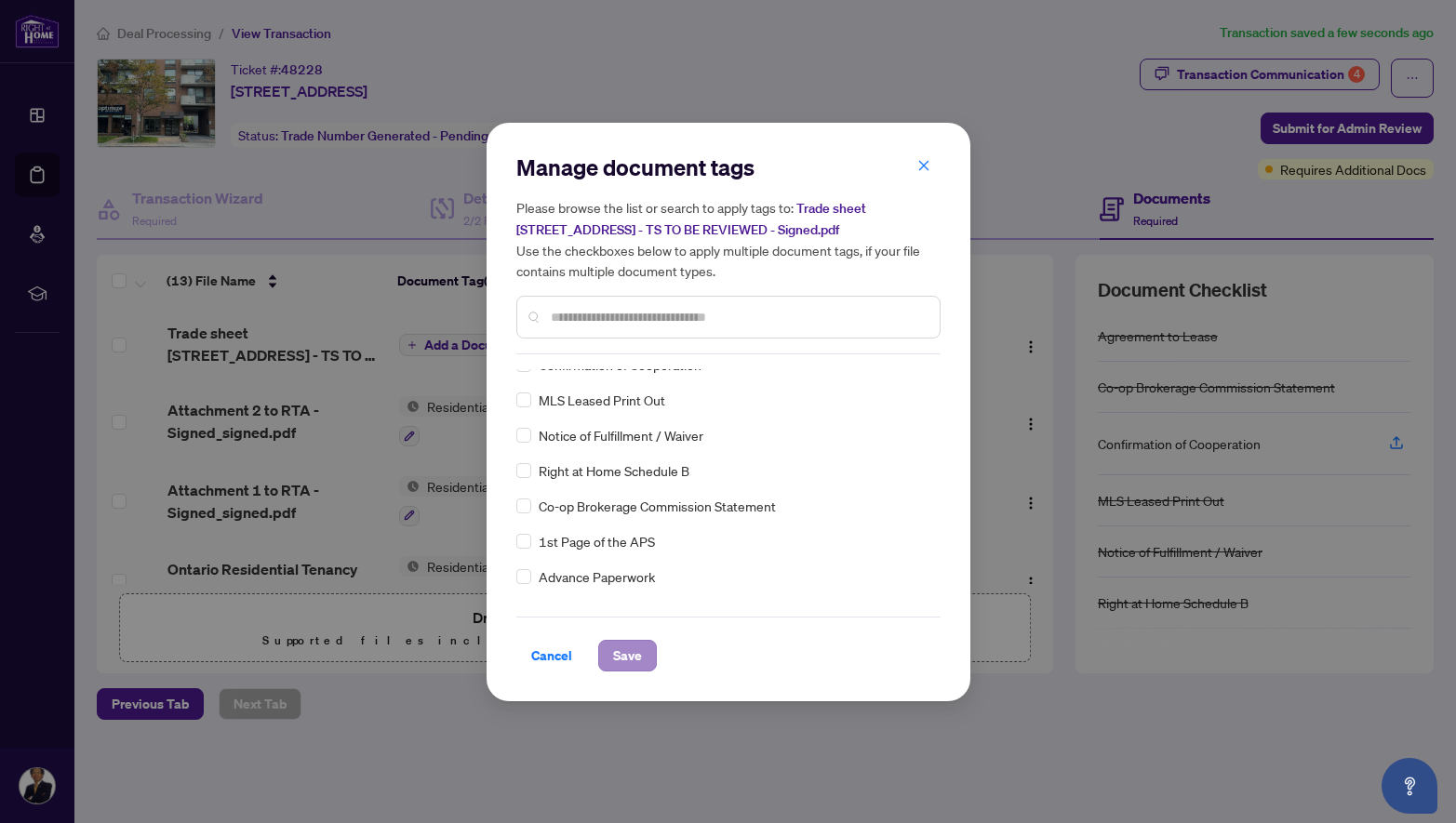
click at [627, 658] on span "Save" at bounding box center [627, 655] width 29 height 30
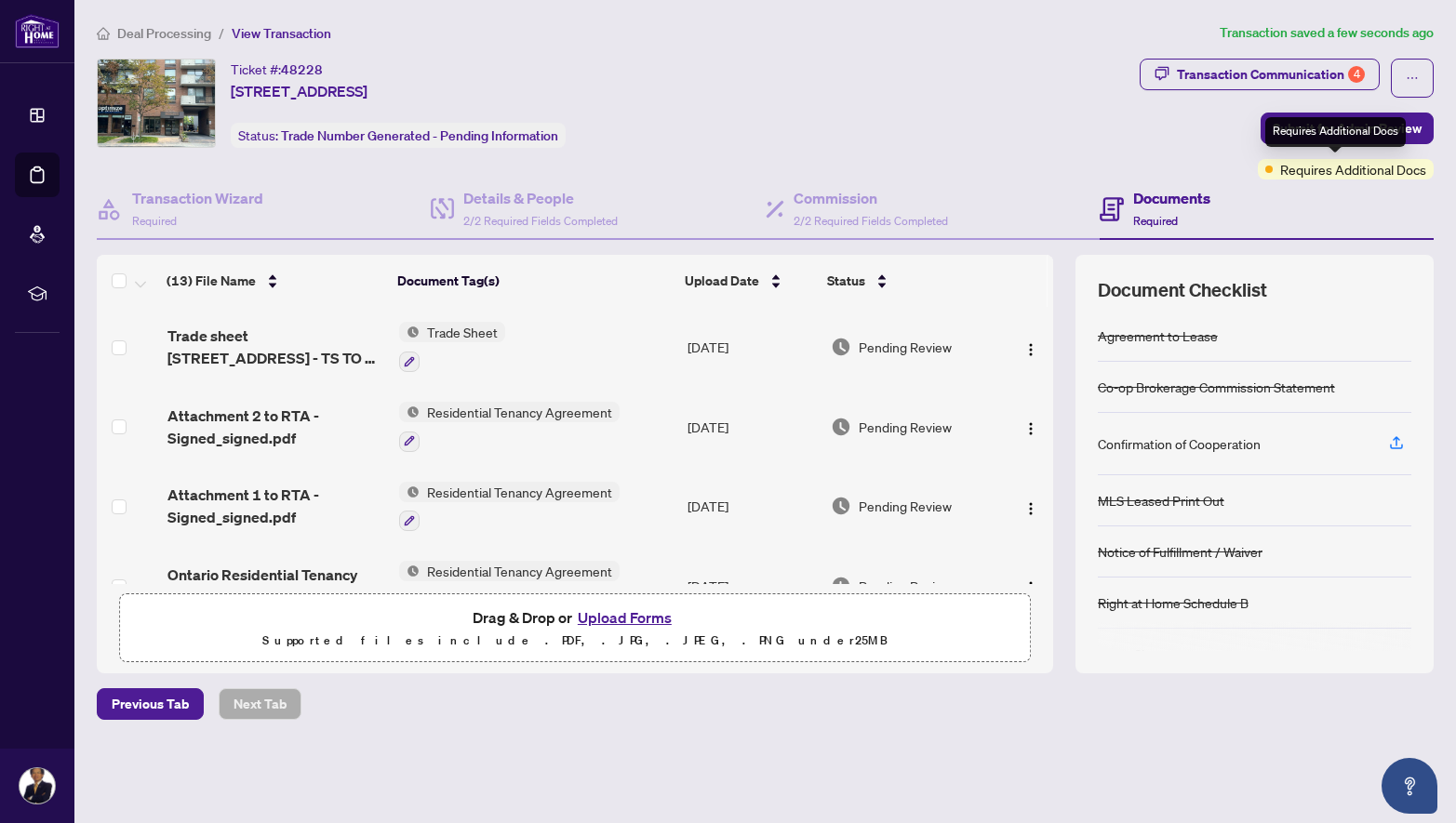
click at [1280, 172] on span "Requires Additional Docs" at bounding box center [1352, 169] width 146 height 21
click at [1332, 168] on span "Requires Additional Docs" at bounding box center [1352, 169] width 146 height 21
click at [1242, 72] on div "Transaction Communication 4" at bounding box center [1271, 74] width 188 height 30
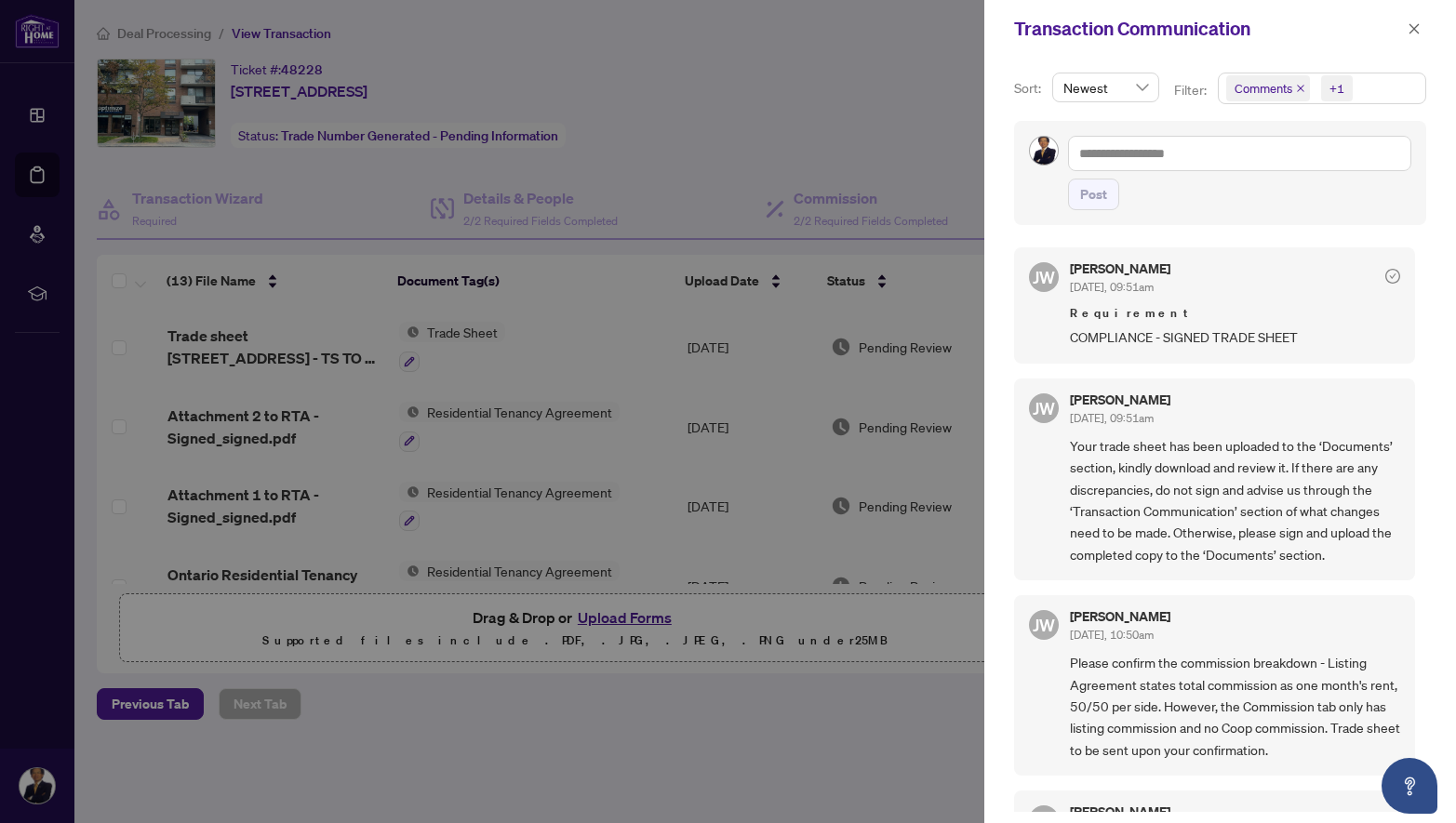
scroll to position [0, 0]
click at [1416, 29] on icon "close" at bounding box center [1414, 29] width 13 height 13
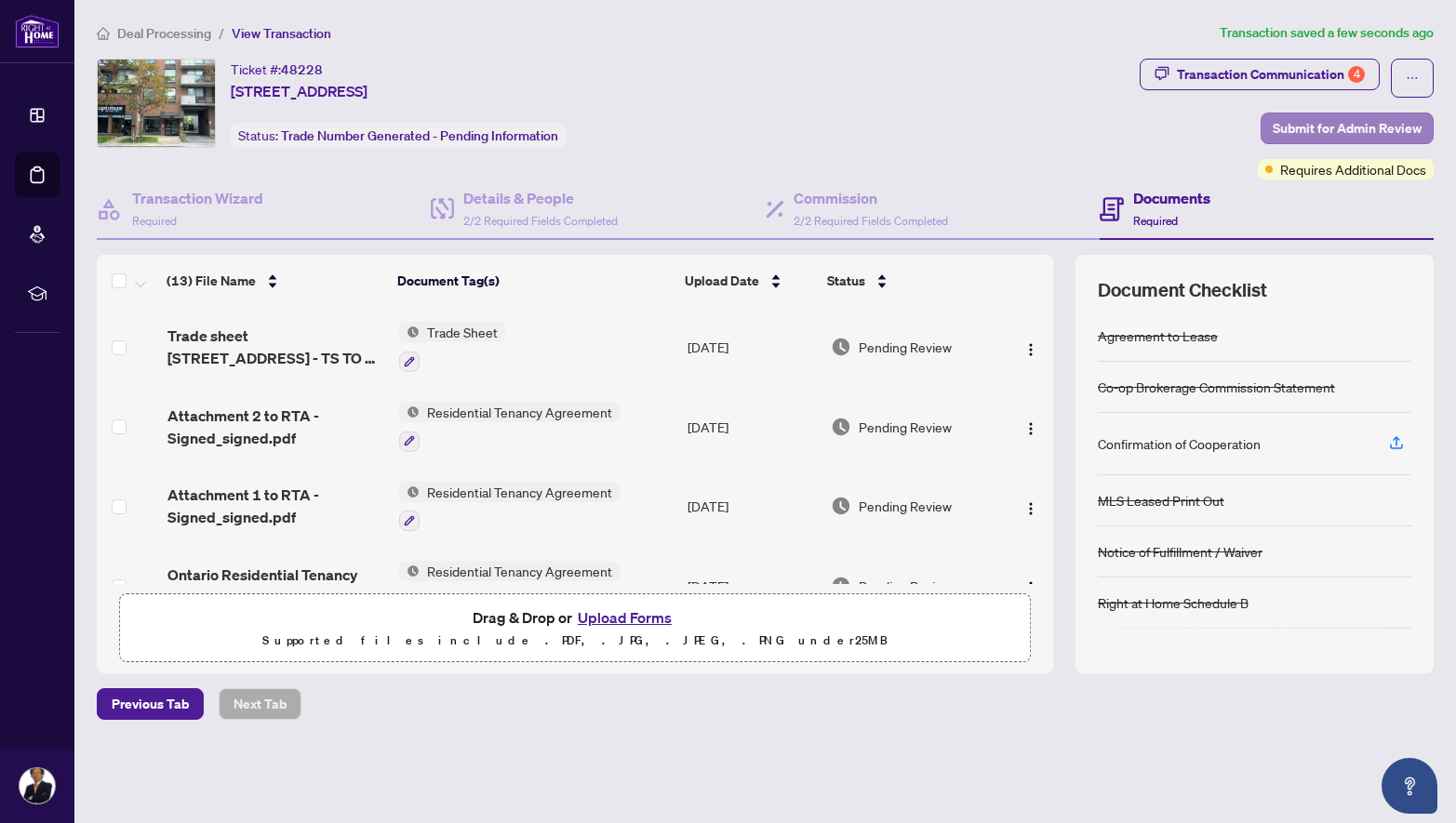
click at [1340, 123] on span "Submit for Admin Review" at bounding box center [1347, 128] width 149 height 30
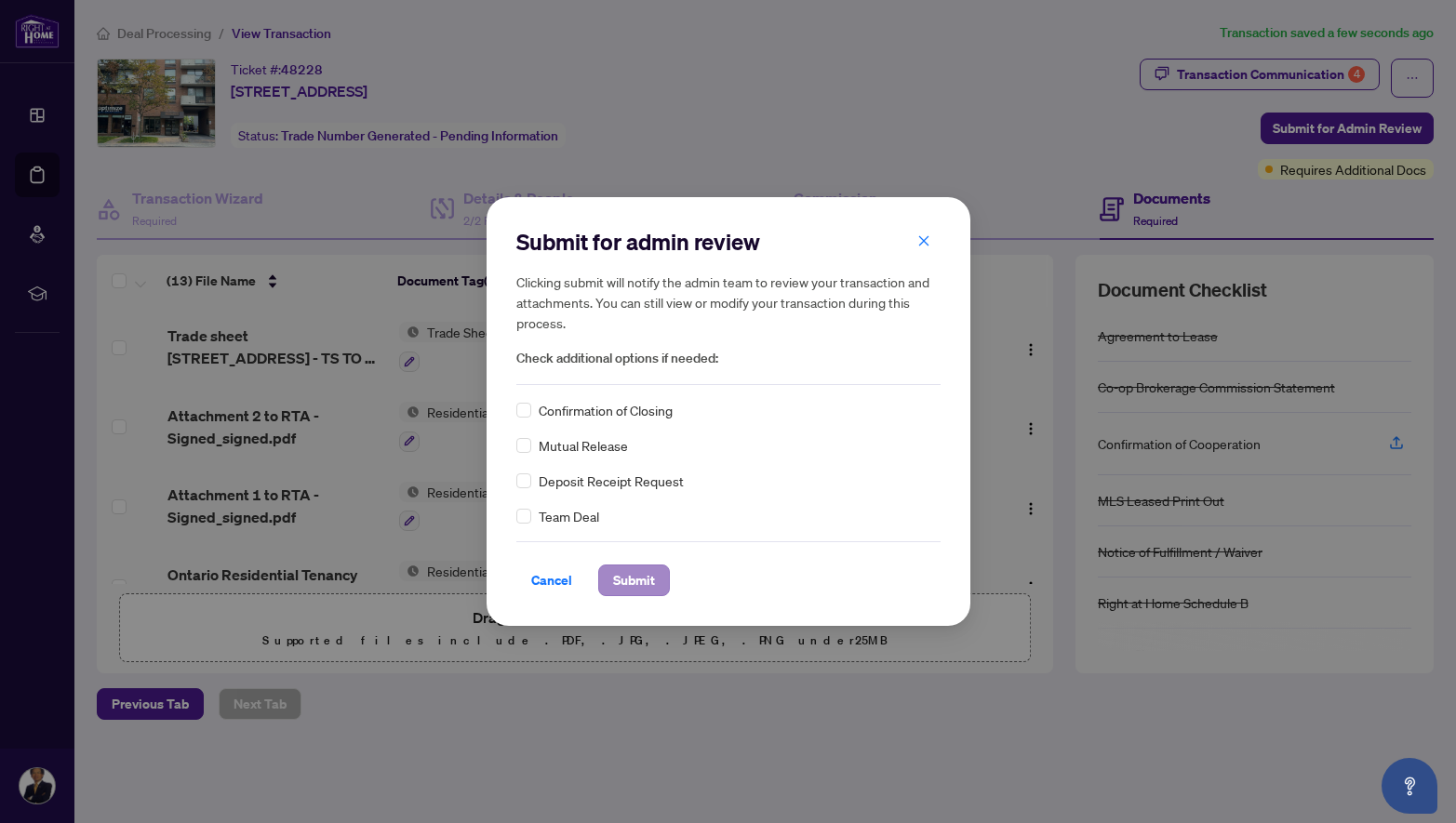
click at [627, 580] on span "Submit" at bounding box center [634, 581] width 41 height 30
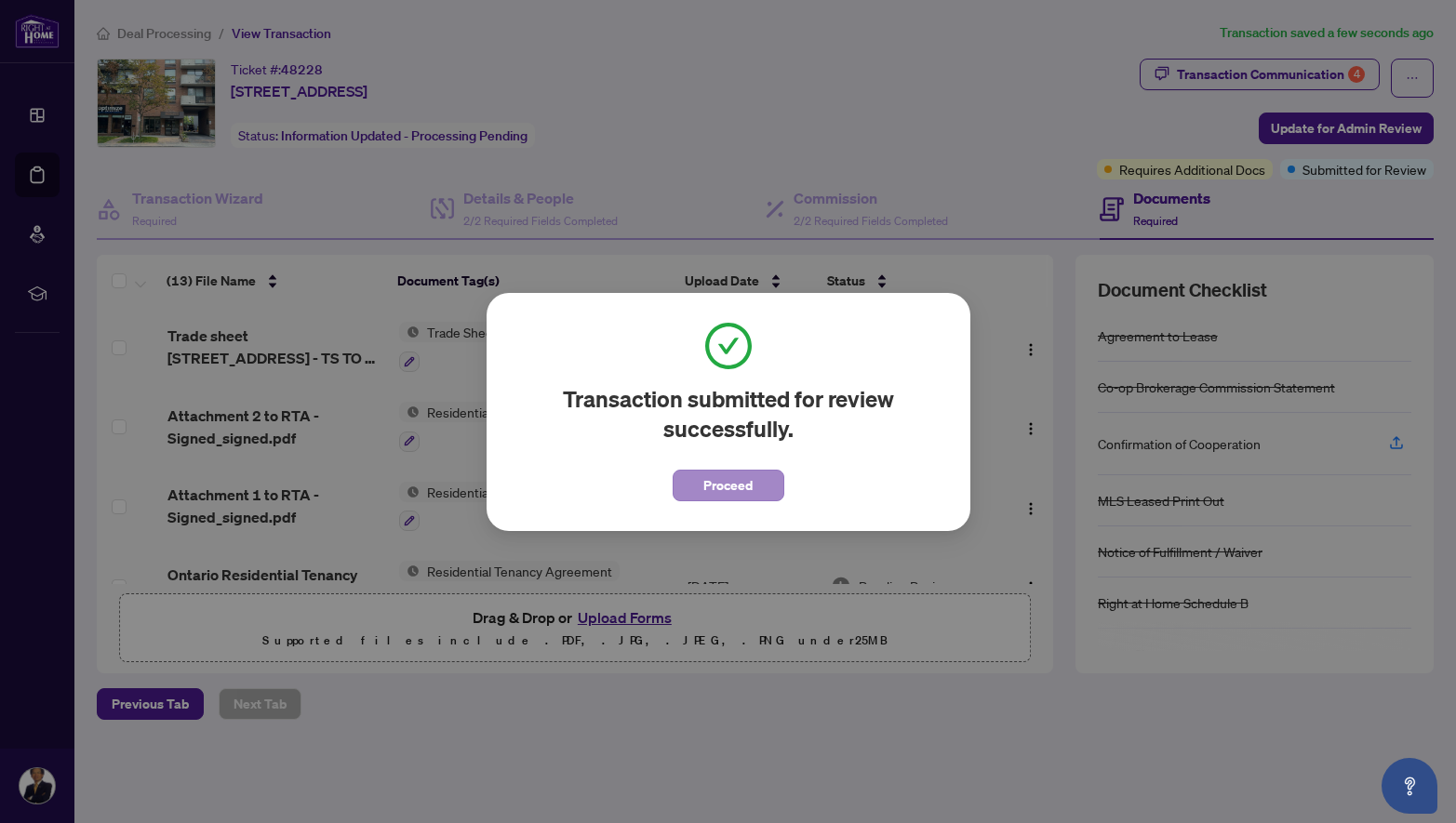
click at [721, 489] on span "Proceed" at bounding box center [728, 485] width 49 height 30
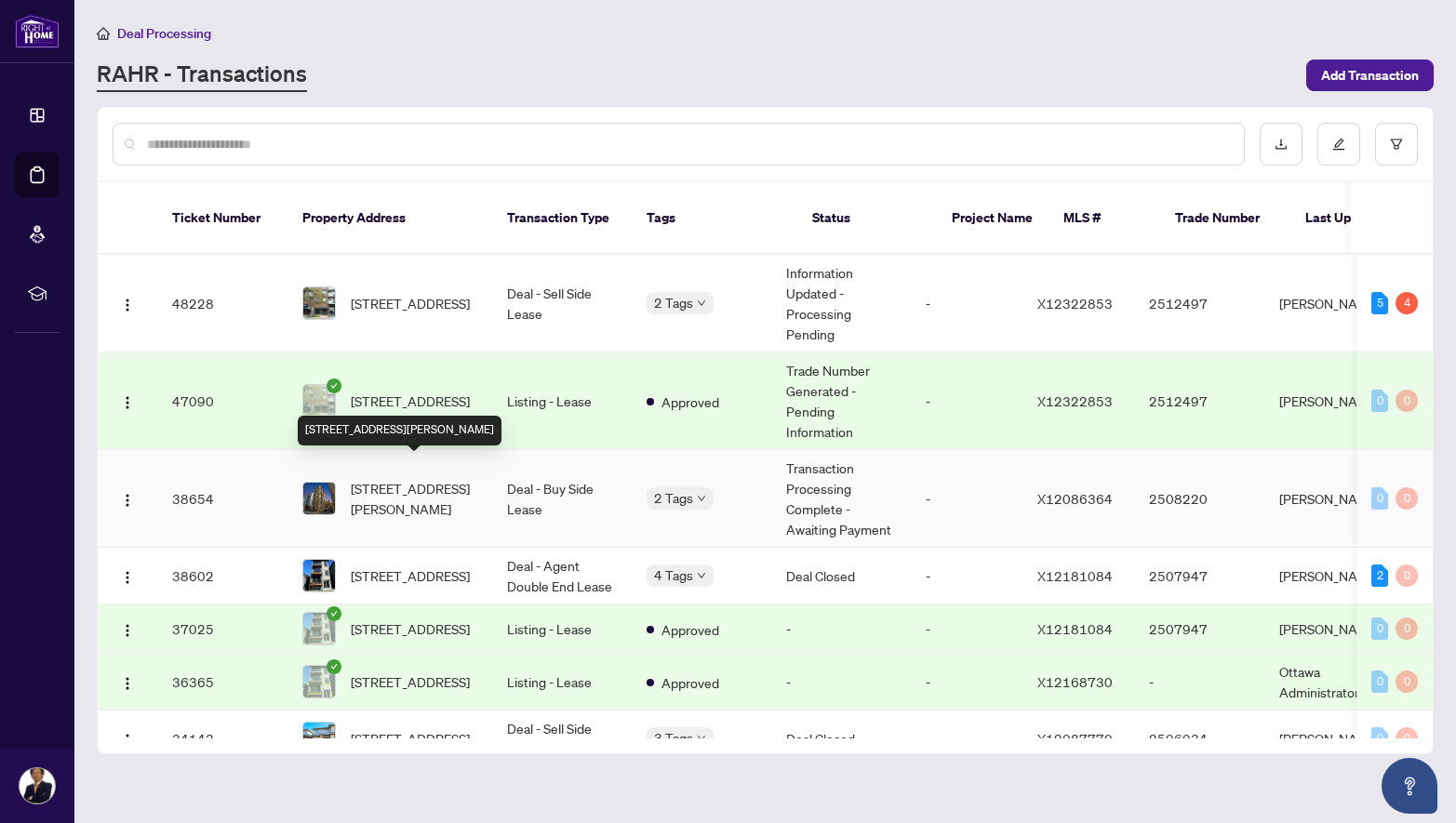
click at [370, 478] on span "1105-85 Bronson Ave, Ottawa, Ontario K1R 6G7, Canada" at bounding box center [414, 499] width 126 height 41
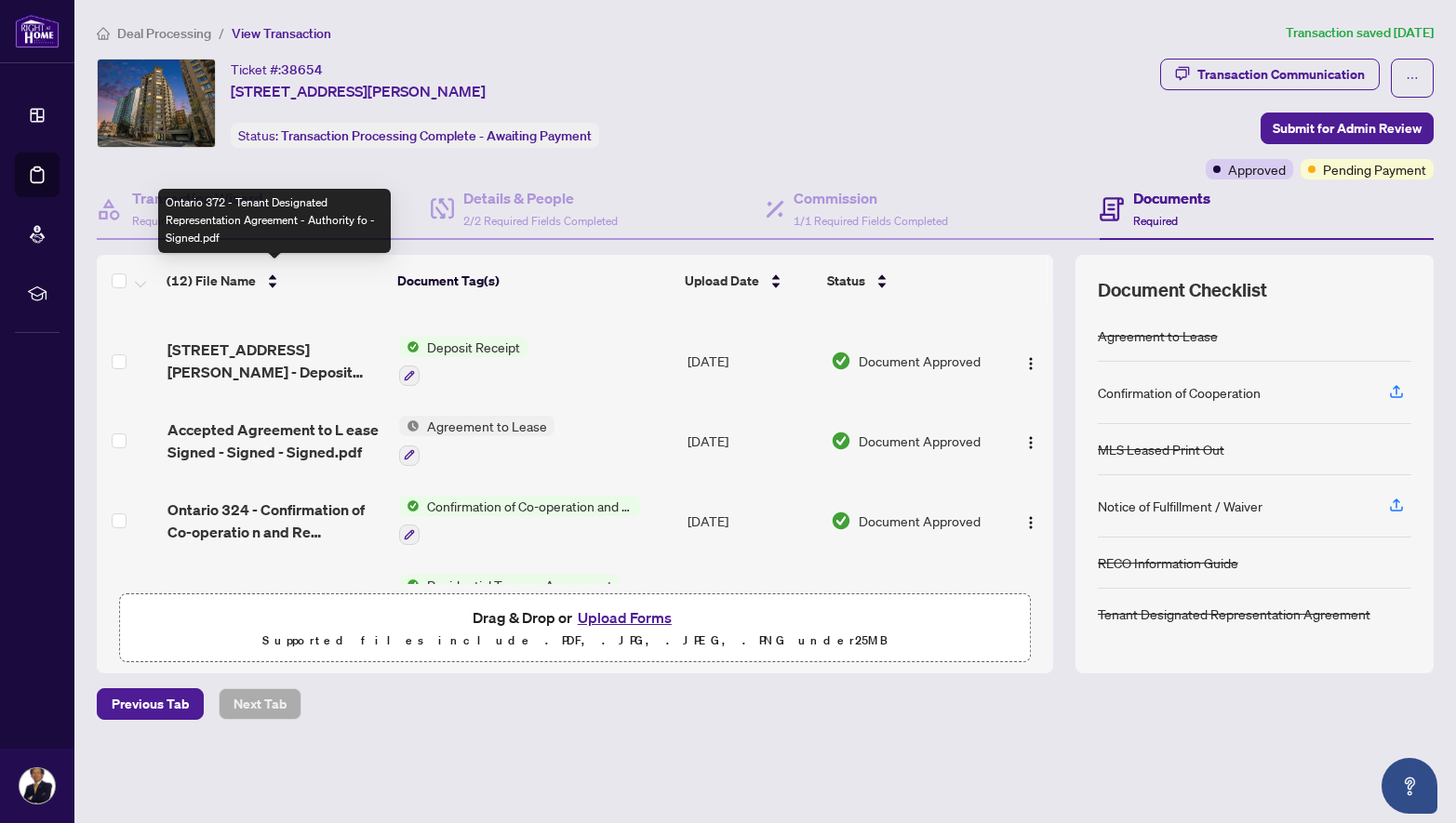
scroll to position [386, 0]
